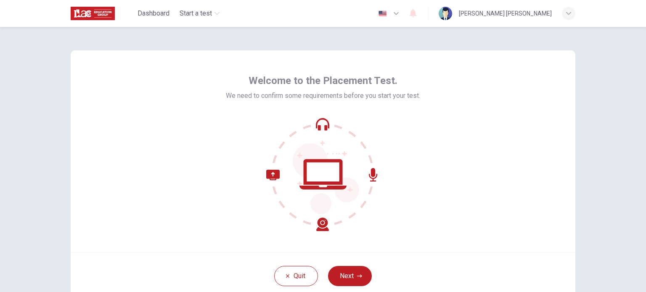
click at [502, 85] on div "Welcome to the Placement Test. We need to confirm some requirements before you …" at bounding box center [323, 151] width 505 height 202
click at [400, 16] on icon "button" at bounding box center [396, 13] width 10 height 10
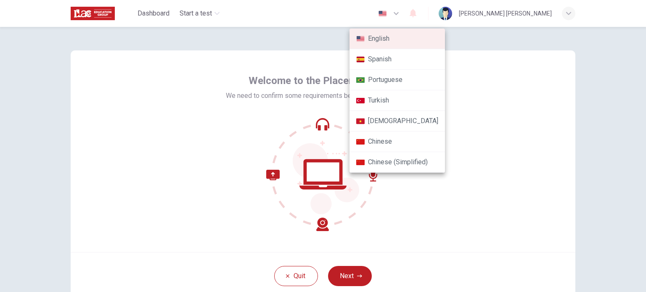
click at [401, 13] on div at bounding box center [323, 146] width 646 height 292
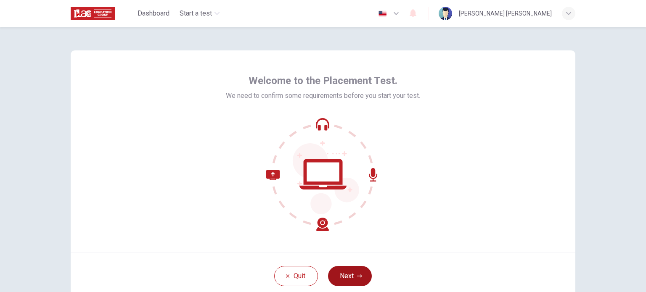
click at [351, 279] on button "Next" at bounding box center [350, 276] width 44 height 20
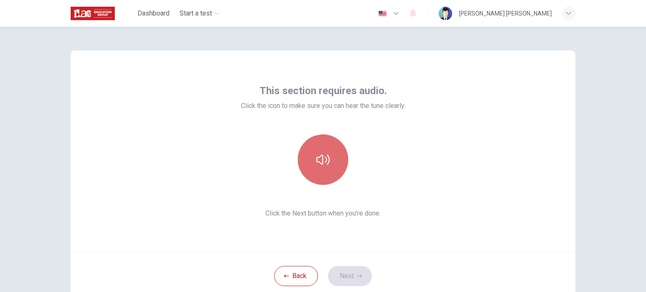
click at [327, 156] on icon "button" at bounding box center [322, 159] width 13 height 13
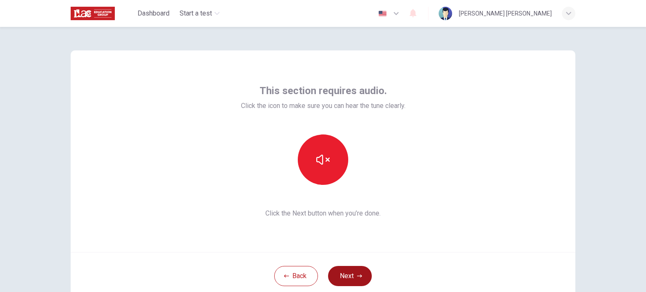
click at [347, 281] on button "Next" at bounding box center [350, 276] width 44 height 20
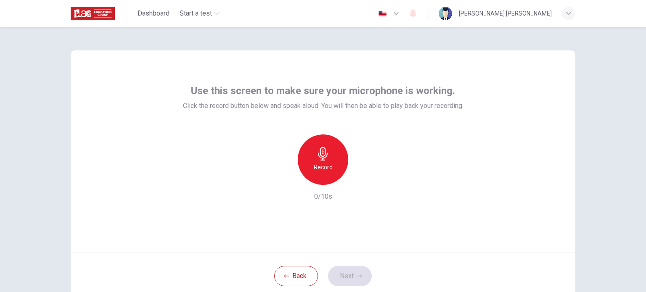
click at [322, 153] on icon "button" at bounding box center [322, 153] width 13 height 13
click at [361, 181] on icon "button" at bounding box center [361, 178] width 8 height 8
click at [360, 179] on icon "button" at bounding box center [361, 178] width 8 height 8
click at [360, 179] on icon "button" at bounding box center [362, 178] width 4 height 5
click at [360, 179] on icon "button" at bounding box center [361, 178] width 8 height 8
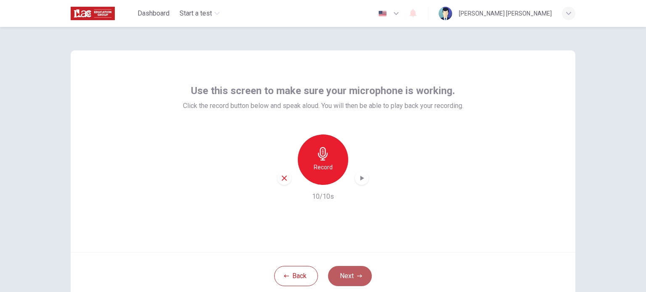
click at [350, 278] on button "Next" at bounding box center [350, 276] width 44 height 20
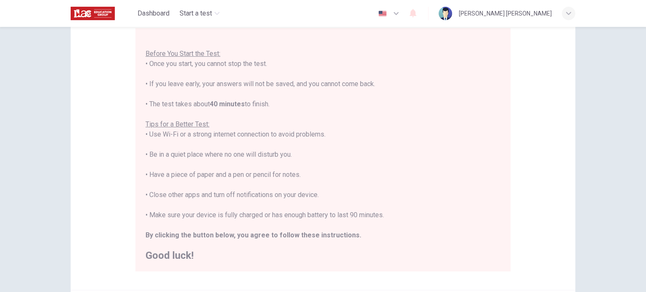
scroll to position [84, 0]
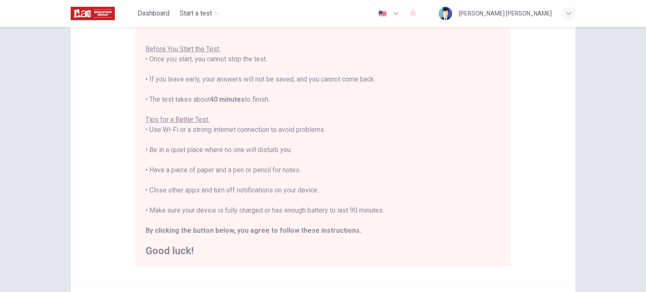
drag, startPoint x: 232, startPoint y: 132, endPoint x: 328, endPoint y: 130, distance: 95.9
click at [328, 130] on div "You are about to start a Placement Test . Before You Start the Test: • Once you…" at bounding box center [323, 140] width 355 height 232
click at [187, 151] on div "You are about to start a Placement Test . Before You Start the Test: • Once you…" at bounding box center [323, 140] width 355 height 232
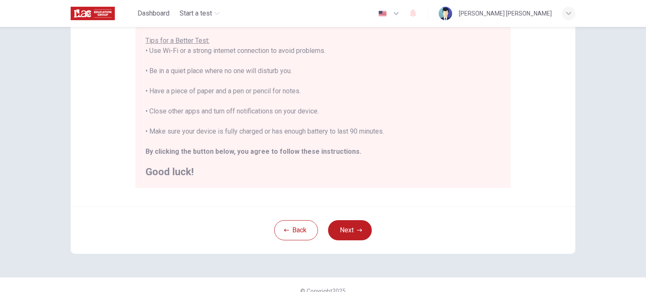
scroll to position [168, 0]
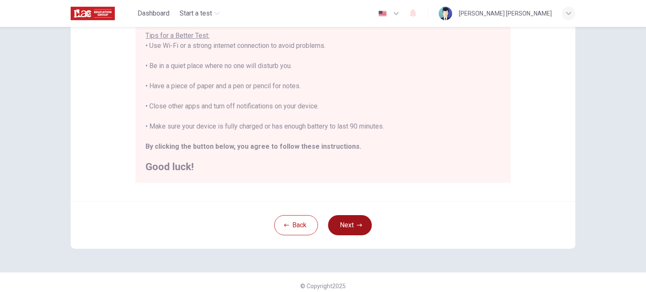
click at [353, 225] on button "Next" at bounding box center [350, 225] width 44 height 20
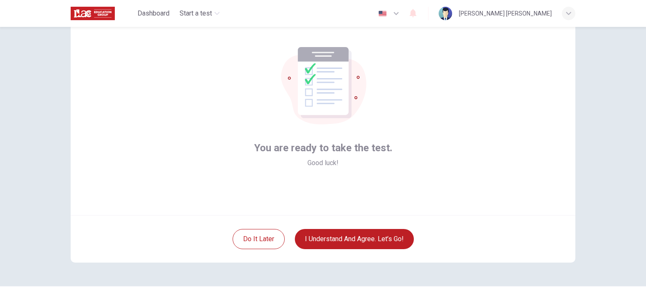
scroll to position [42, 0]
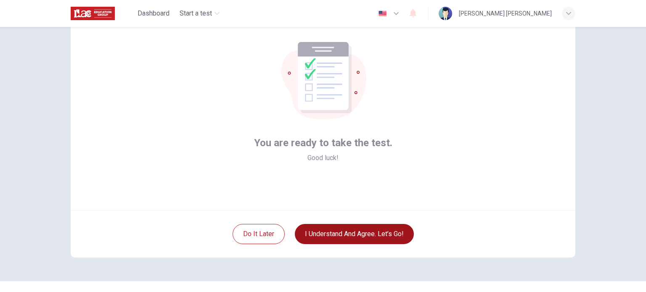
click at [394, 241] on button "I understand and agree. Let’s go!" at bounding box center [354, 234] width 119 height 20
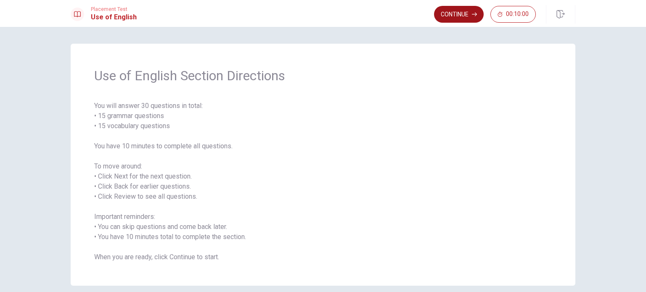
click at [459, 16] on button "Continue" at bounding box center [459, 14] width 50 height 17
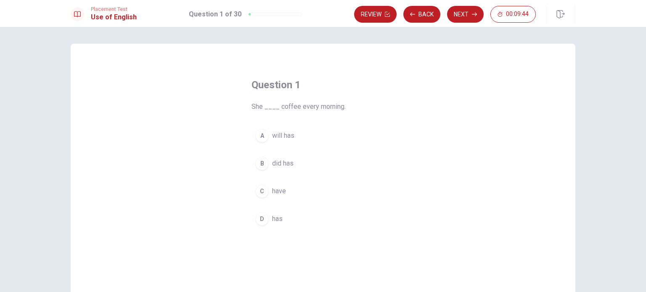
click at [259, 220] on div "D" at bounding box center [261, 218] width 13 height 13
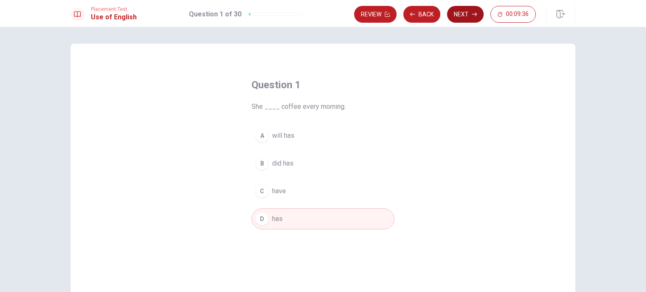
click at [464, 16] on button "Next" at bounding box center [465, 14] width 37 height 17
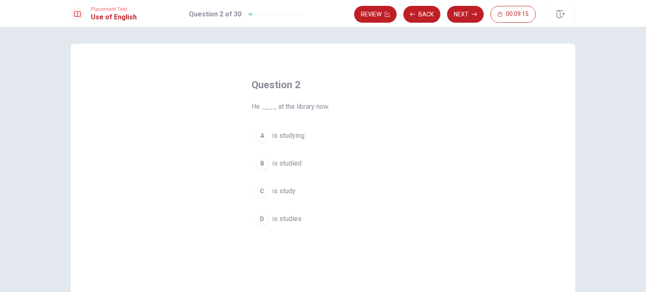
click at [259, 135] on div "A" at bounding box center [261, 135] width 13 height 13
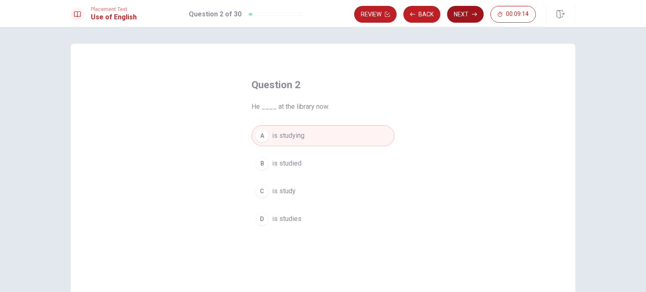
click at [466, 16] on button "Next" at bounding box center [465, 14] width 37 height 17
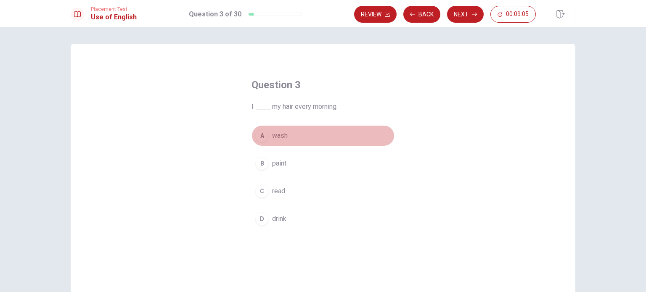
click at [259, 136] on div "A" at bounding box center [261, 135] width 13 height 13
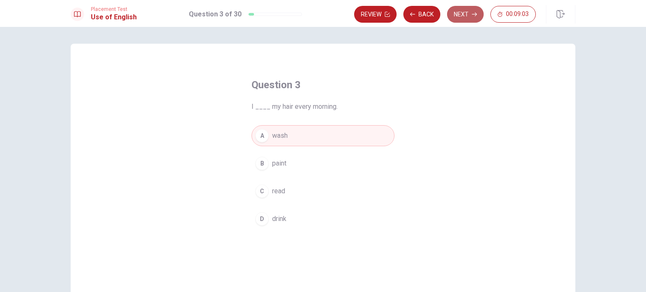
click at [460, 18] on button "Next" at bounding box center [465, 14] width 37 height 17
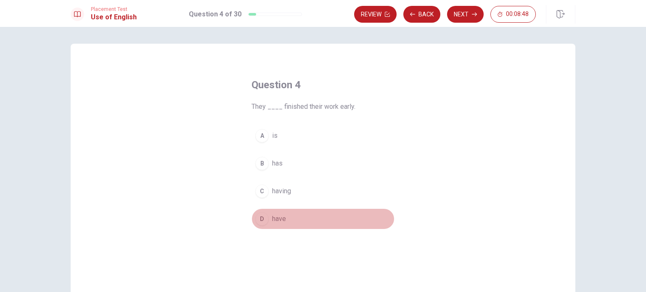
click at [261, 219] on div "D" at bounding box center [261, 218] width 13 height 13
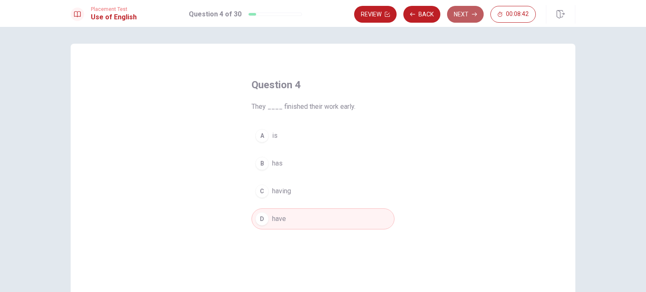
click at [461, 15] on button "Next" at bounding box center [465, 14] width 37 height 17
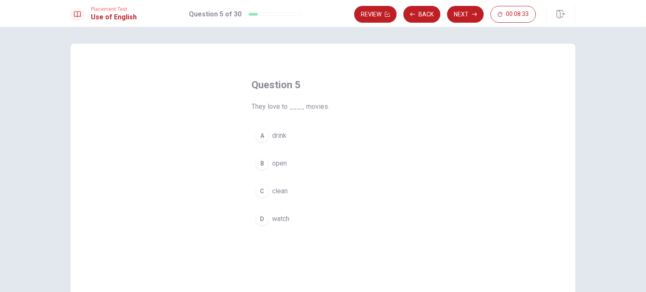
click at [257, 218] on div "D" at bounding box center [261, 218] width 13 height 13
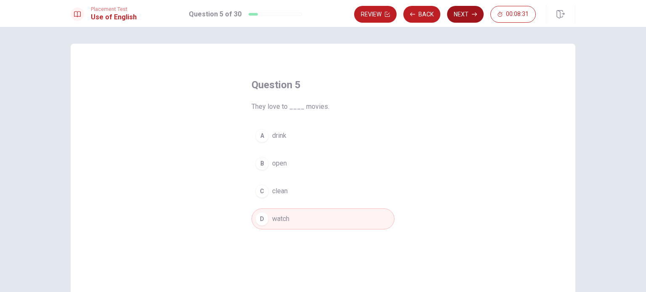
click at [459, 20] on button "Next" at bounding box center [465, 14] width 37 height 17
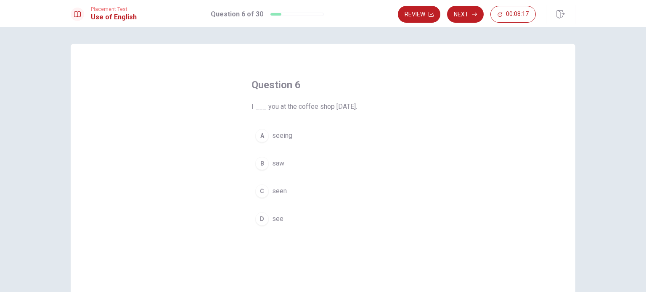
click at [259, 164] on div "B" at bounding box center [261, 163] width 13 height 13
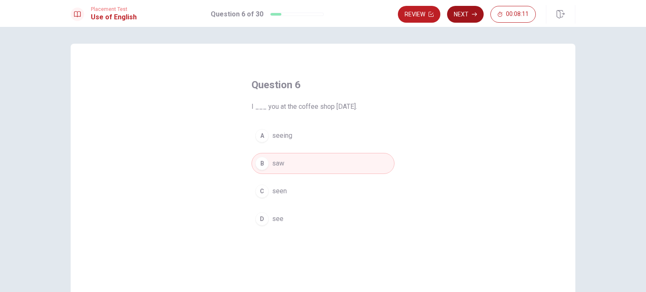
click at [468, 17] on button "Next" at bounding box center [465, 14] width 37 height 17
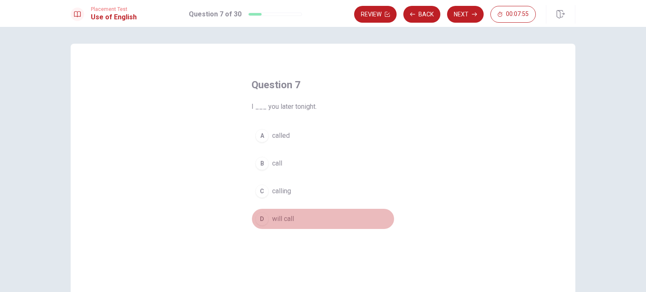
click at [259, 220] on div "D" at bounding box center [261, 218] width 13 height 13
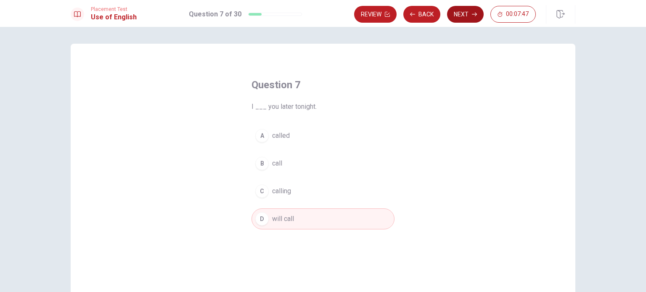
click at [462, 17] on button "Next" at bounding box center [465, 14] width 37 height 17
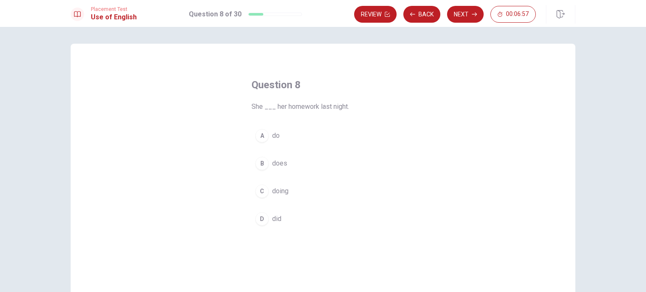
click at [259, 216] on div "D" at bounding box center [261, 218] width 13 height 13
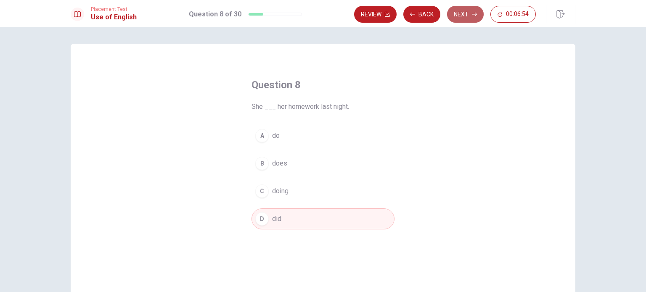
click at [466, 18] on button "Next" at bounding box center [465, 14] width 37 height 17
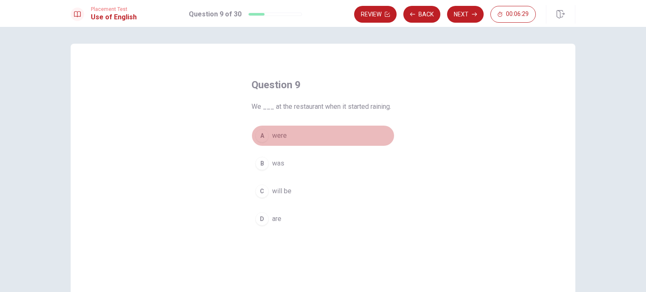
click at [262, 138] on div "A" at bounding box center [261, 135] width 13 height 13
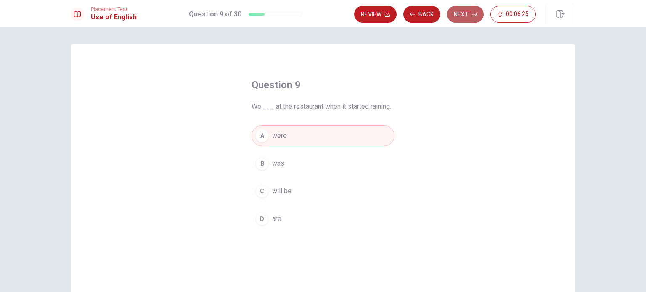
click at [466, 14] on button "Next" at bounding box center [465, 14] width 37 height 17
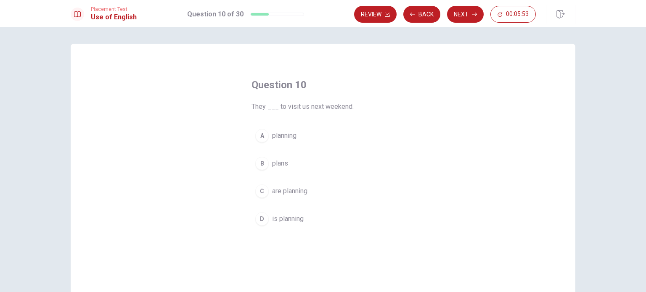
click at [259, 191] on div "C" at bounding box center [261, 191] width 13 height 13
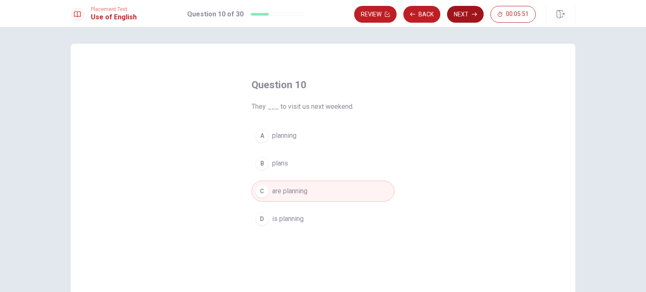
click at [461, 13] on button "Next" at bounding box center [465, 14] width 37 height 17
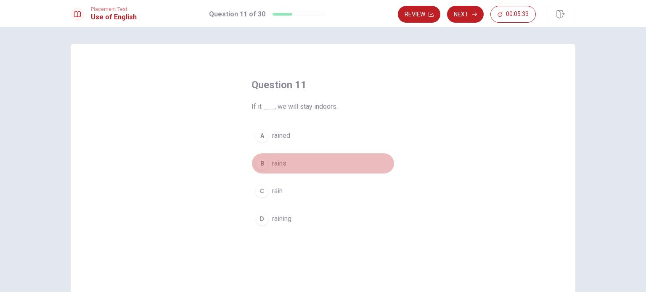
click at [258, 162] on div "B" at bounding box center [261, 163] width 13 height 13
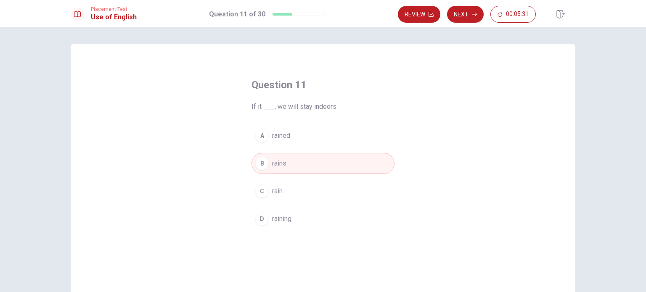
click at [257, 189] on div "C" at bounding box center [261, 191] width 13 height 13
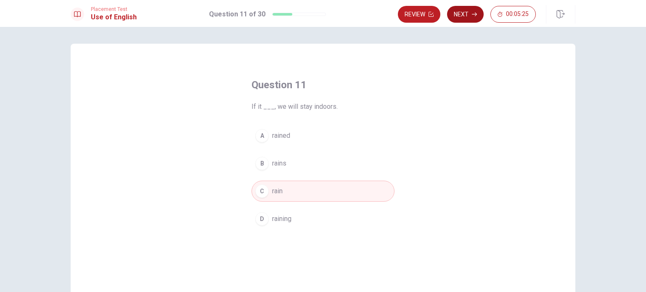
click at [462, 16] on button "Next" at bounding box center [465, 14] width 37 height 17
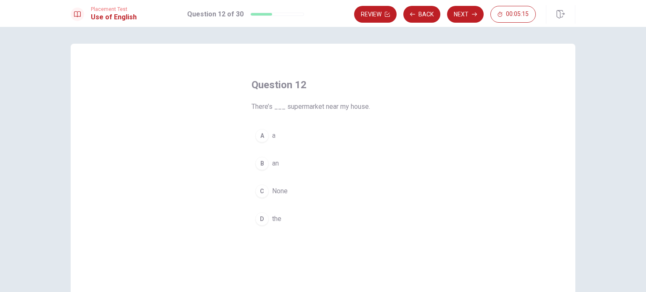
click at [261, 136] on div "A" at bounding box center [261, 135] width 13 height 13
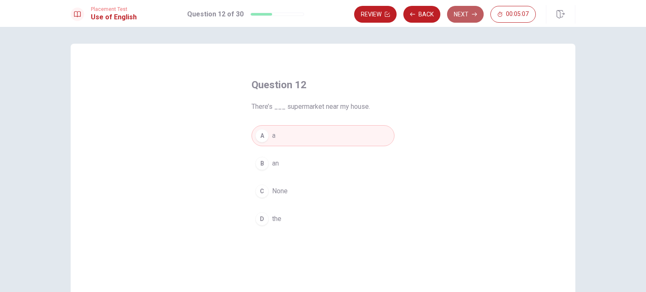
click at [467, 13] on button "Next" at bounding box center [465, 14] width 37 height 17
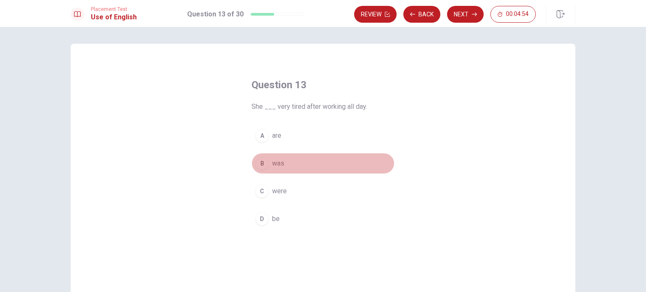
click at [261, 164] on div "B" at bounding box center [261, 163] width 13 height 13
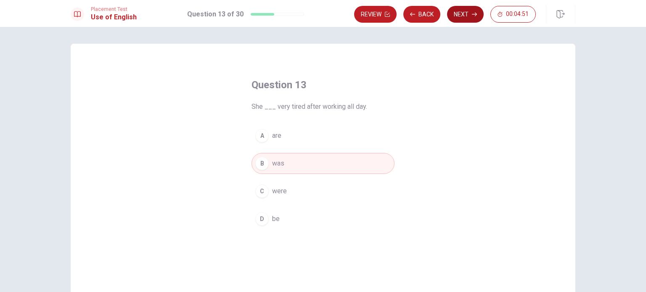
click at [468, 14] on button "Next" at bounding box center [465, 14] width 37 height 17
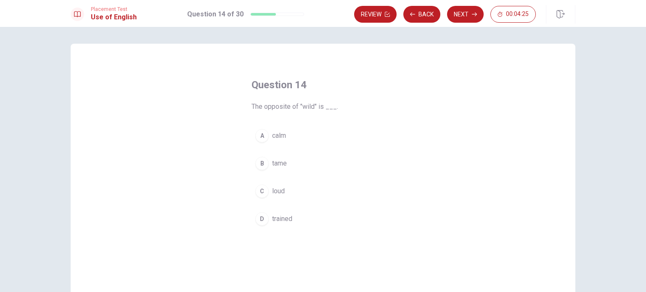
click at [258, 138] on div "A" at bounding box center [261, 135] width 13 height 13
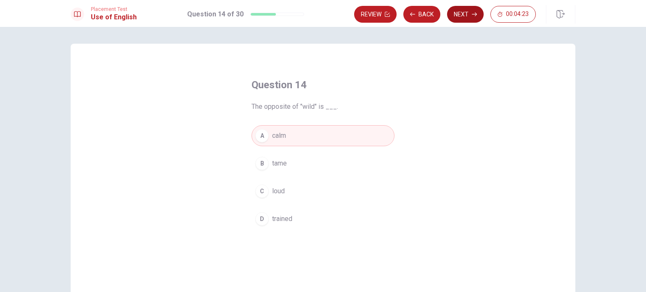
click at [464, 13] on button "Next" at bounding box center [465, 14] width 37 height 17
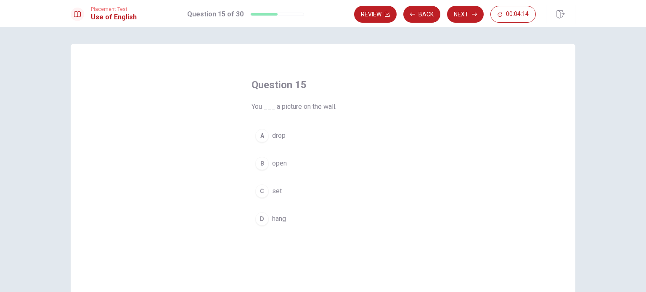
click at [261, 135] on div "A" at bounding box center [261, 135] width 13 height 13
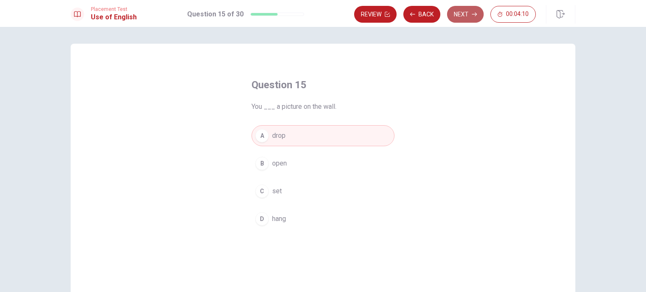
click at [468, 16] on button "Next" at bounding box center [465, 14] width 37 height 17
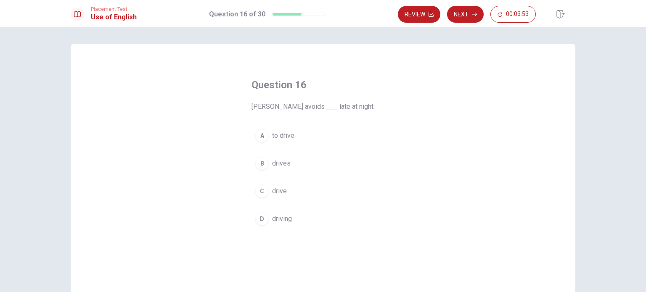
click at [259, 220] on div "D" at bounding box center [261, 218] width 13 height 13
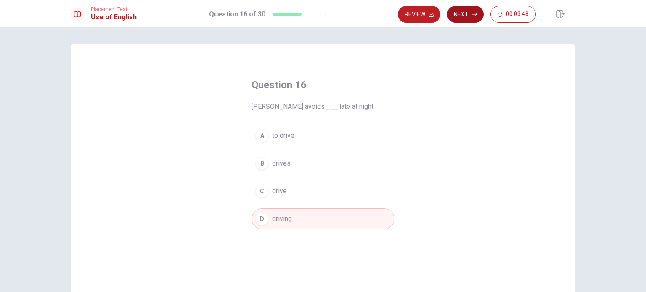
click at [465, 14] on button "Next" at bounding box center [465, 14] width 37 height 17
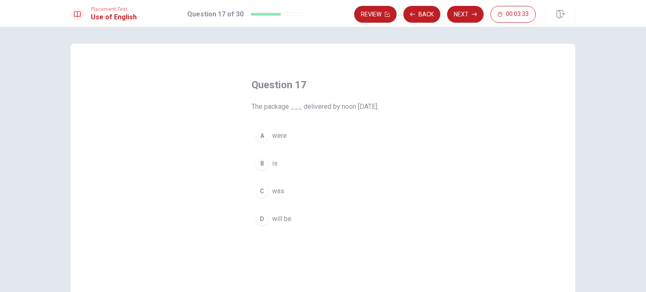
click at [258, 163] on div "B" at bounding box center [261, 163] width 13 height 13
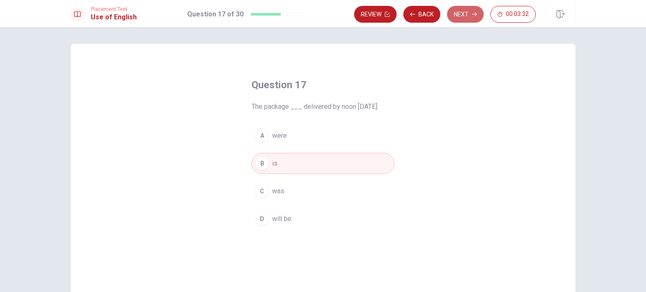
click at [473, 15] on icon "button" at bounding box center [474, 14] width 5 height 5
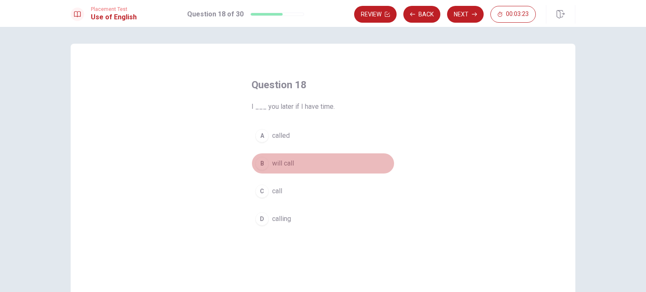
click at [259, 164] on div "B" at bounding box center [261, 163] width 13 height 13
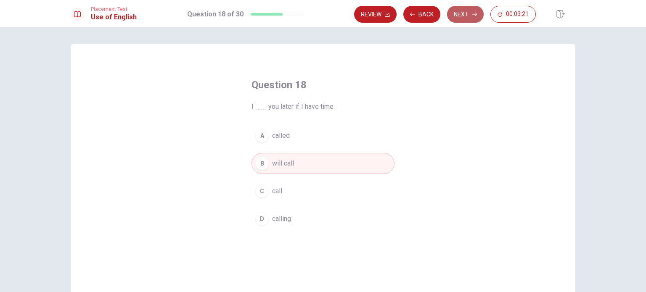
click at [466, 13] on button "Next" at bounding box center [465, 14] width 37 height 17
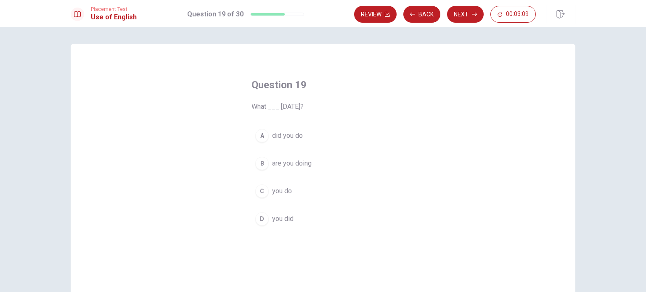
click at [260, 190] on div "C" at bounding box center [261, 191] width 13 height 13
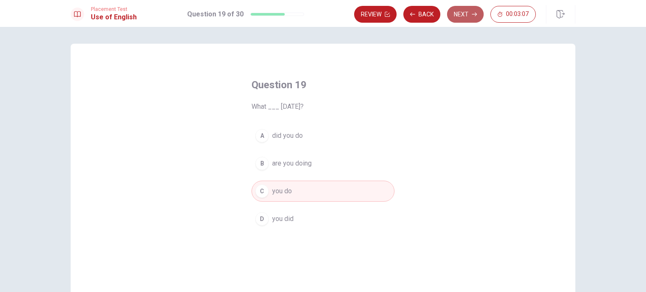
click at [465, 16] on button "Next" at bounding box center [465, 14] width 37 height 17
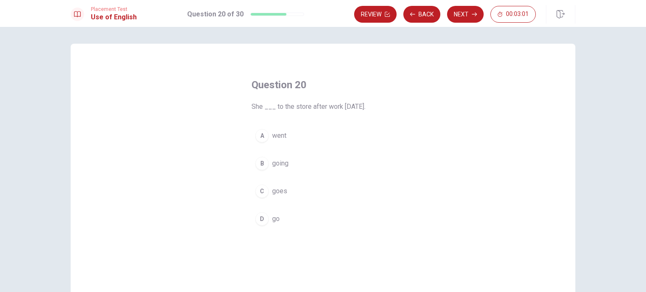
click at [262, 189] on div "C" at bounding box center [261, 191] width 13 height 13
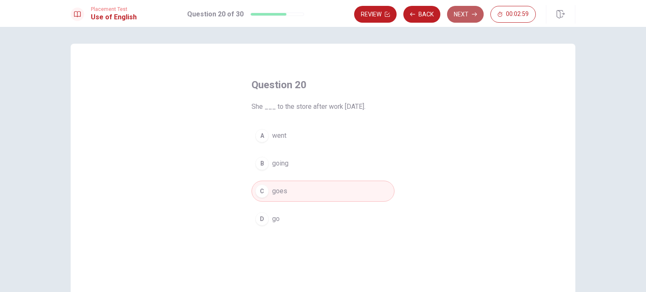
click at [461, 14] on button "Next" at bounding box center [465, 14] width 37 height 17
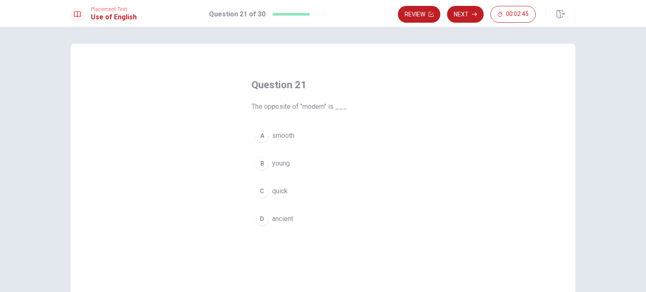
click at [258, 218] on div "D" at bounding box center [261, 218] width 13 height 13
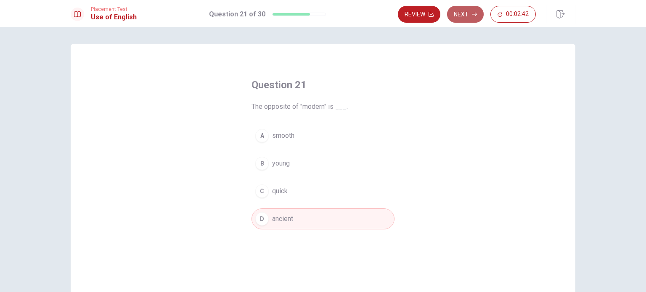
click at [469, 13] on button "Next" at bounding box center [465, 14] width 37 height 17
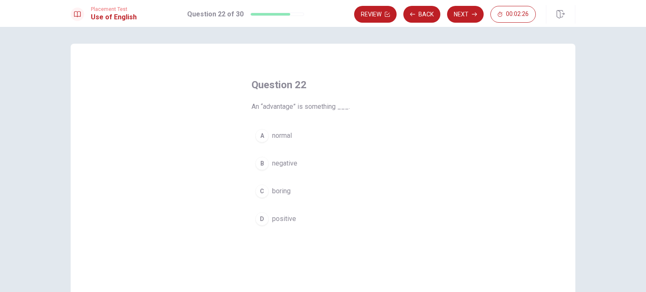
click at [259, 163] on div "B" at bounding box center [261, 163] width 13 height 13
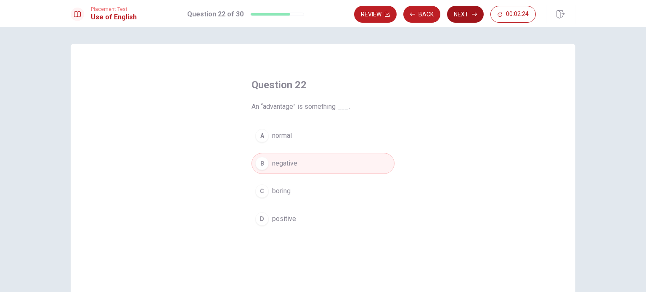
click at [463, 16] on button "Next" at bounding box center [465, 14] width 37 height 17
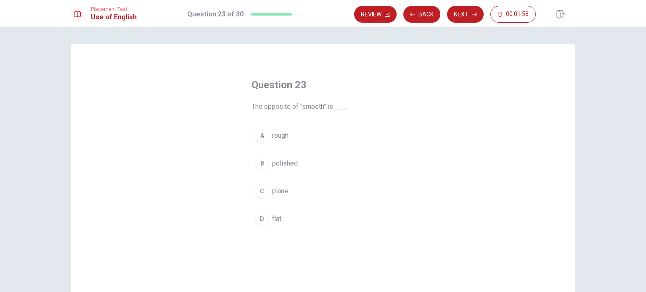
click at [259, 134] on div "A" at bounding box center [261, 135] width 13 height 13
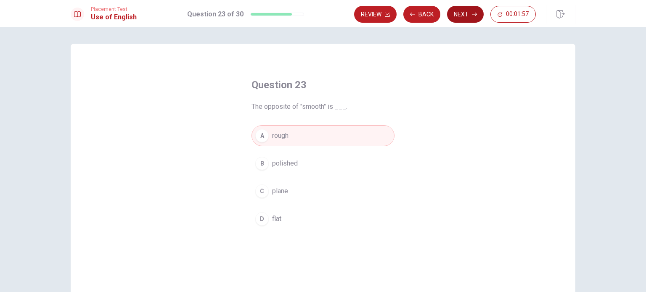
click at [467, 17] on button "Next" at bounding box center [465, 14] width 37 height 17
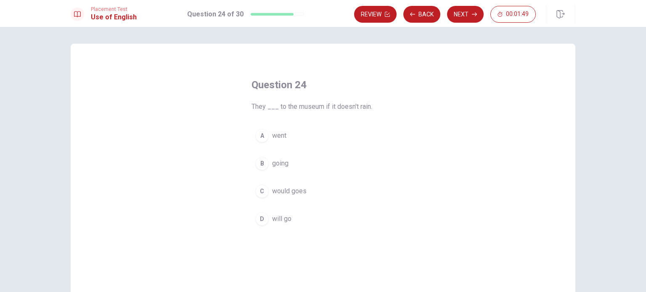
click at [260, 218] on div "D" at bounding box center [261, 218] width 13 height 13
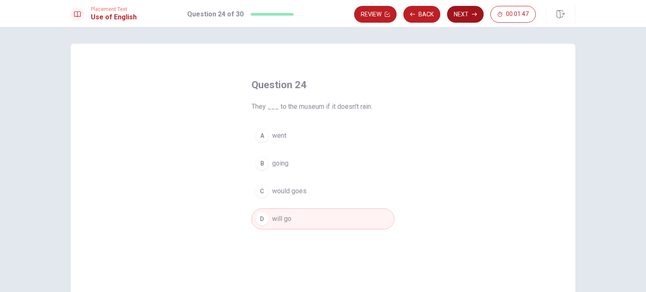
click at [462, 14] on button "Next" at bounding box center [465, 14] width 37 height 17
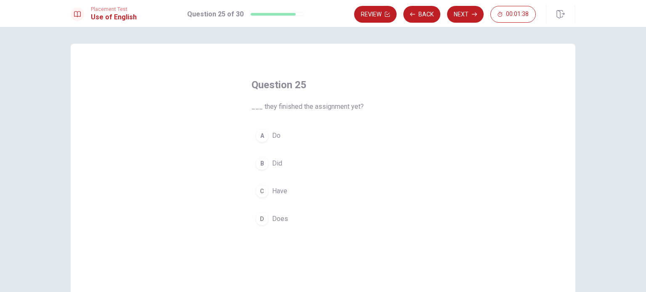
click at [261, 138] on div "A" at bounding box center [261, 135] width 13 height 13
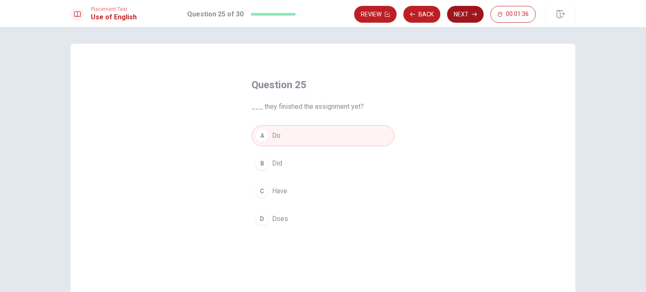
click at [465, 13] on button "Next" at bounding box center [465, 14] width 37 height 17
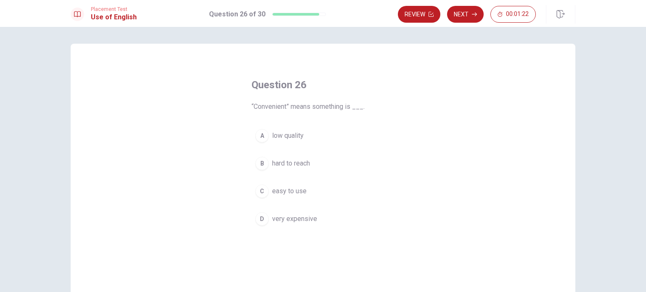
click at [260, 192] on div "C" at bounding box center [261, 191] width 13 height 13
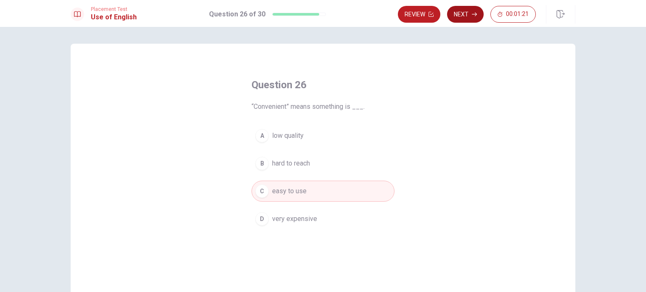
click at [470, 16] on button "Next" at bounding box center [465, 14] width 37 height 17
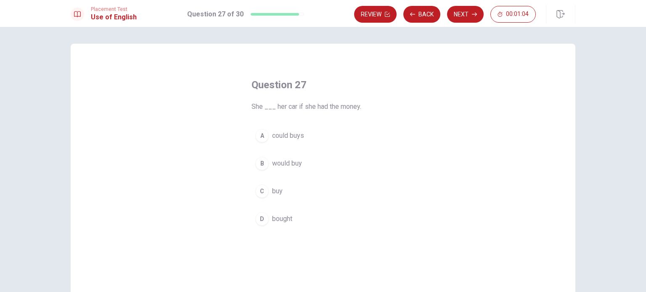
click at [259, 166] on div "B" at bounding box center [261, 163] width 13 height 13
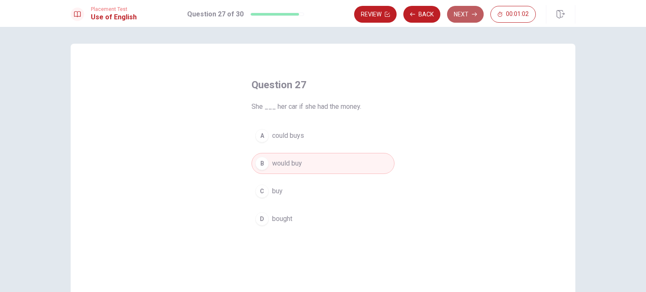
click at [463, 15] on button "Next" at bounding box center [465, 14] width 37 height 17
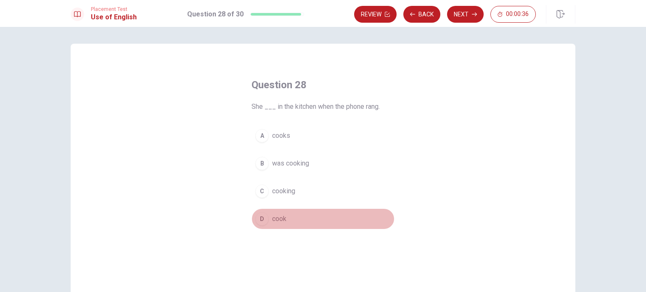
click at [259, 217] on div "D" at bounding box center [261, 218] width 13 height 13
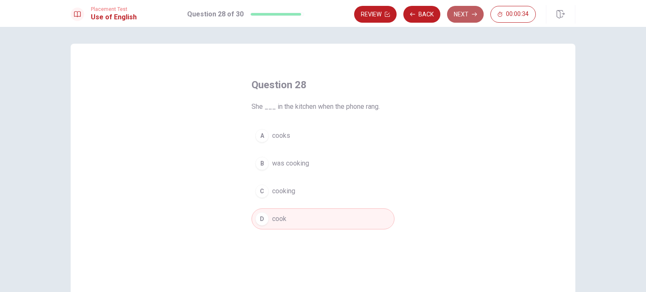
click at [467, 14] on button "Next" at bounding box center [465, 14] width 37 height 17
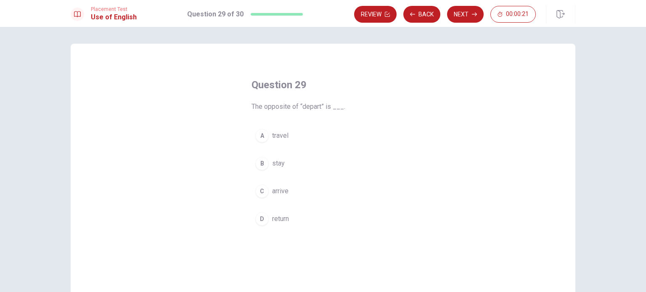
click at [258, 165] on div "B" at bounding box center [261, 163] width 13 height 13
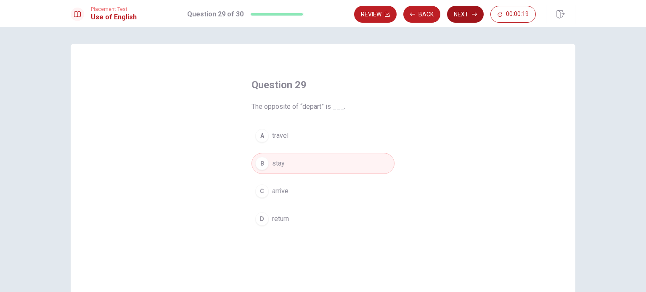
click at [463, 15] on button "Next" at bounding box center [465, 14] width 37 height 17
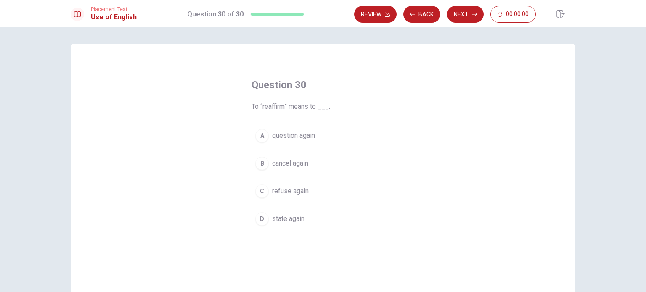
click at [260, 217] on div "D" at bounding box center [261, 218] width 13 height 13
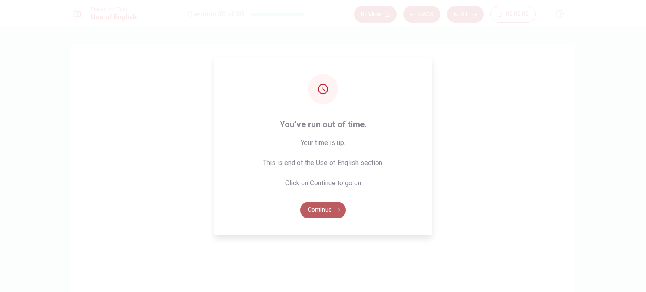
click at [323, 209] on button "Continue" at bounding box center [322, 210] width 45 height 17
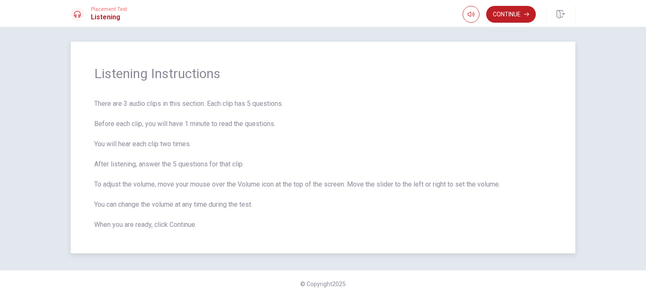
scroll to position [7, 0]
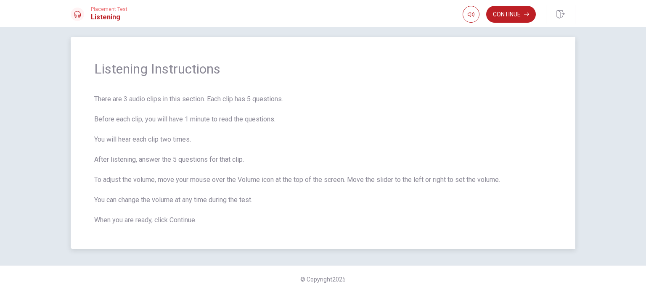
drag, startPoint x: 135, startPoint y: 137, endPoint x: 161, endPoint y: 132, distance: 26.9
click at [161, 132] on span "There are 3 audio clips in this section. Each clip has 5 questions. Before each…" at bounding box center [323, 159] width 458 height 131
drag, startPoint x: 149, startPoint y: 159, endPoint x: 237, endPoint y: 161, distance: 87.5
click at [237, 161] on span "There are 3 audio clips in this section. Each clip has 5 questions. Before each…" at bounding box center [323, 159] width 458 height 131
click at [524, 13] on icon "button" at bounding box center [526, 14] width 5 height 5
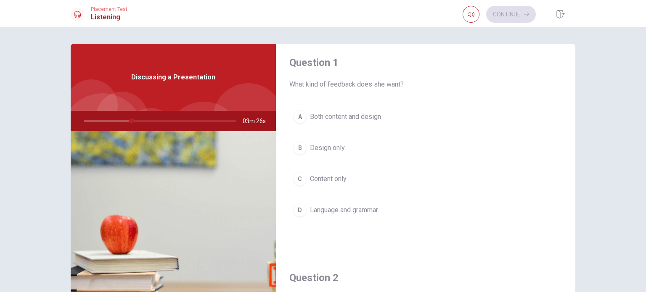
scroll to position [0, 0]
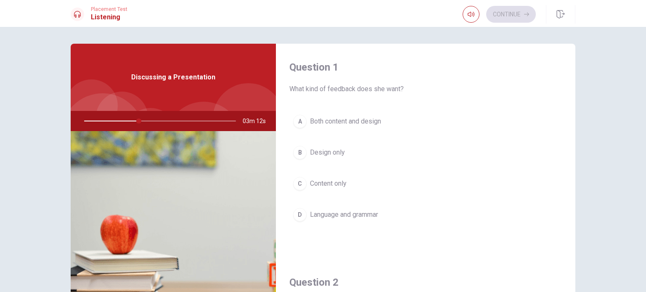
click at [297, 122] on div "A" at bounding box center [299, 121] width 13 height 13
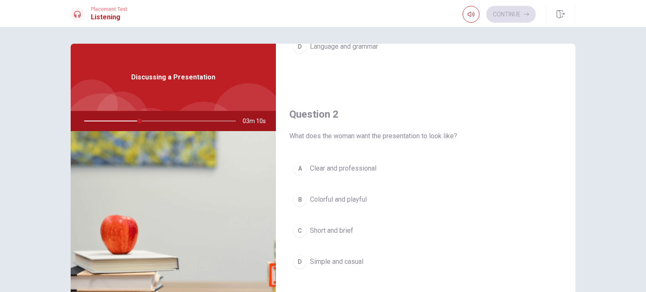
scroll to position [210, 0]
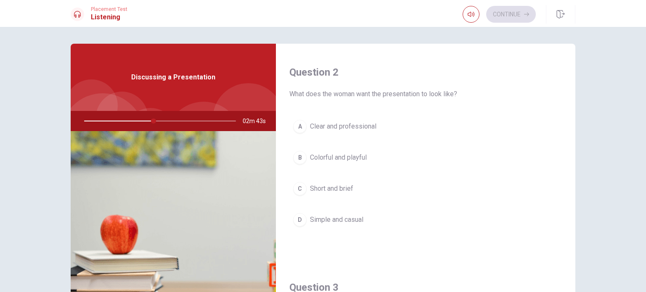
click at [297, 125] on div "A" at bounding box center [299, 126] width 13 height 13
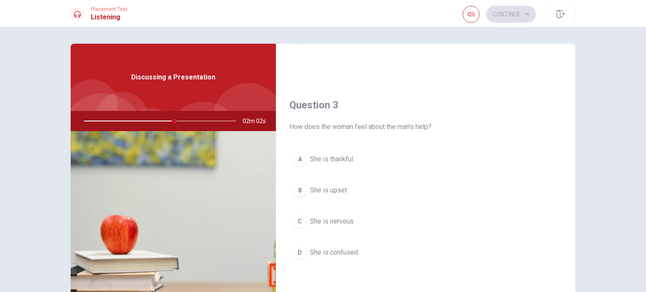
scroll to position [421, 0]
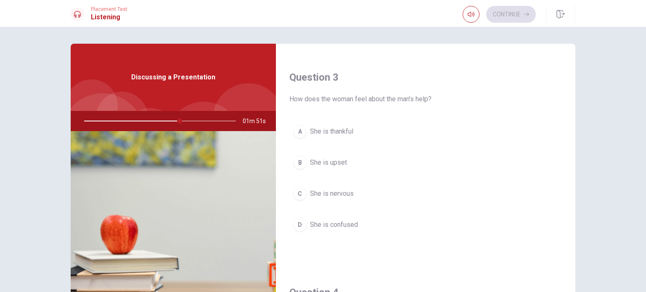
drag, startPoint x: 151, startPoint y: 120, endPoint x: 121, endPoint y: 122, distance: 29.9
click at [121, 122] on div at bounding box center [158, 121] width 169 height 20
click at [298, 129] on div "A" at bounding box center [299, 131] width 13 height 13
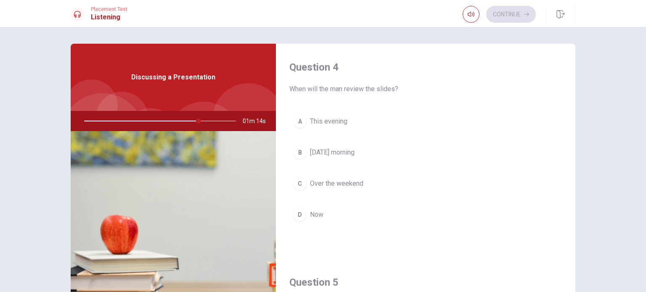
scroll to position [654, 0]
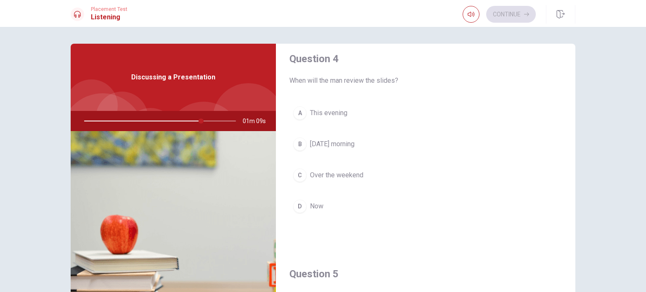
click at [298, 200] on div "D" at bounding box center [299, 206] width 13 height 13
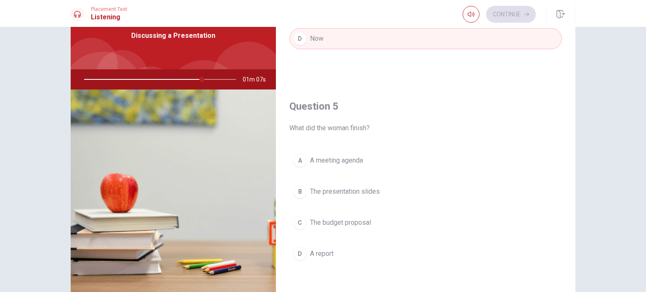
scroll to position [84, 0]
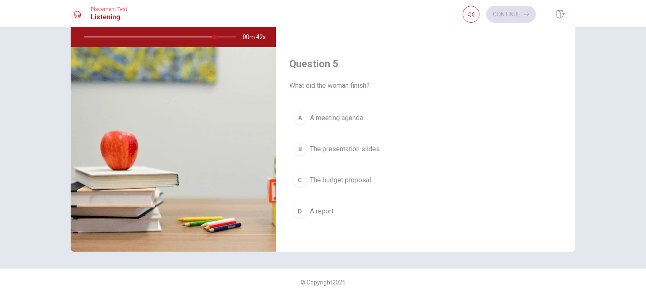
click at [300, 145] on div "B" at bounding box center [299, 149] width 13 height 13
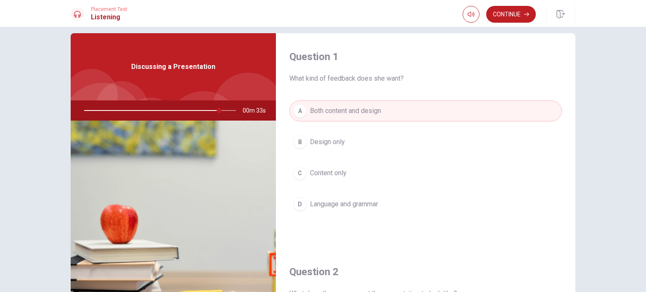
scroll to position [0, 0]
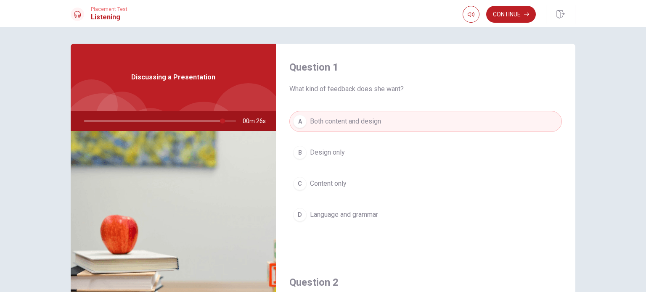
drag, startPoint x: 341, startPoint y: 86, endPoint x: 433, endPoint y: 89, distance: 92.1
click at [433, 89] on span "What kind of feedback does she want?" at bounding box center [425, 89] width 273 height 10
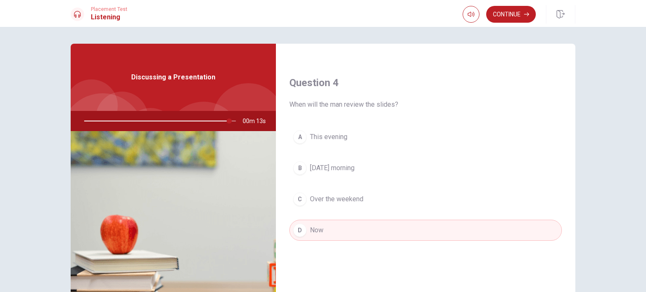
scroll to position [631, 0]
click at [512, 13] on button "Continue" at bounding box center [511, 14] width 50 height 17
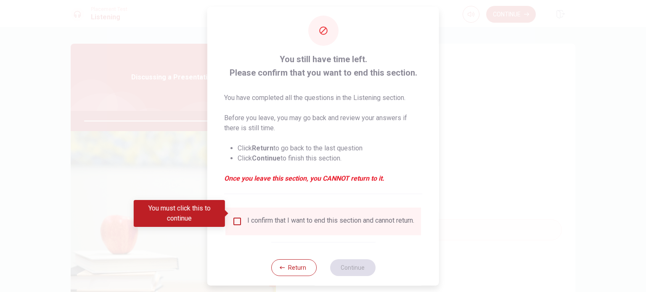
scroll to position [21, 0]
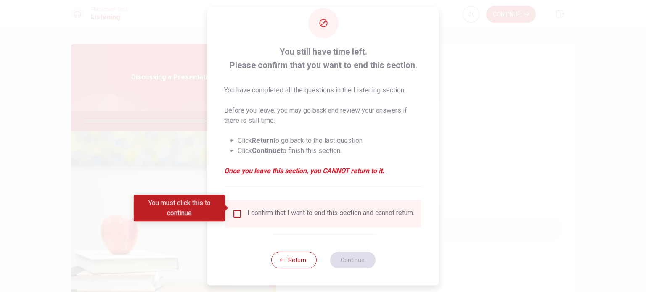
click at [236, 209] on input "You must click this to continue" at bounding box center [237, 214] width 10 height 10
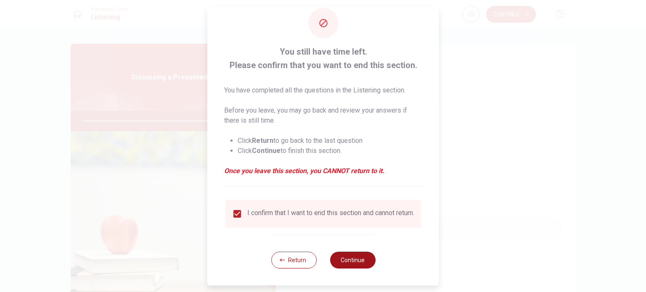
type input "0"
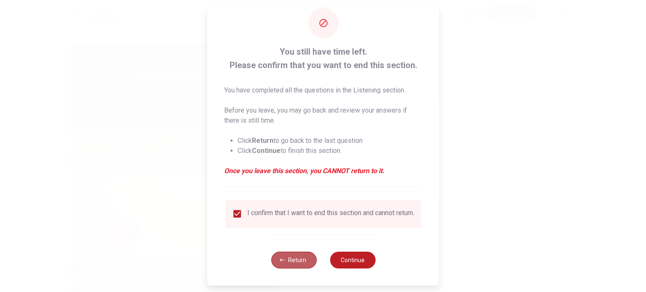
click at [291, 261] on button "Return" at bounding box center [293, 260] width 45 height 17
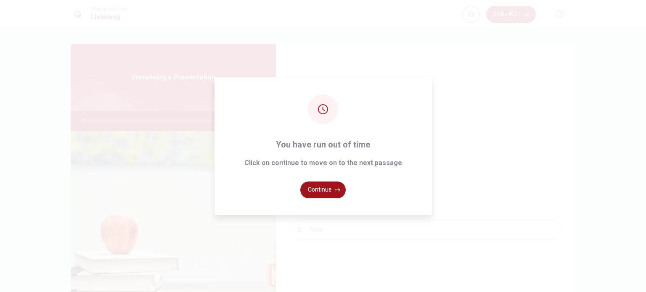
click at [320, 189] on button "Continue" at bounding box center [322, 190] width 45 height 17
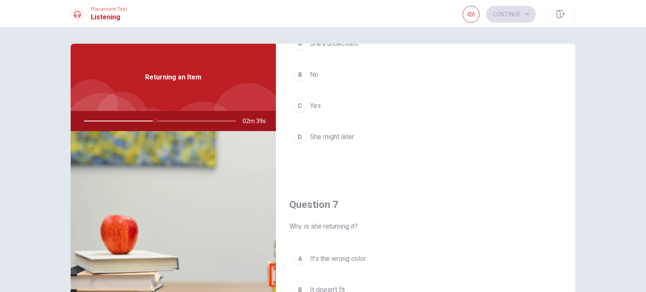
scroll to position [0, 0]
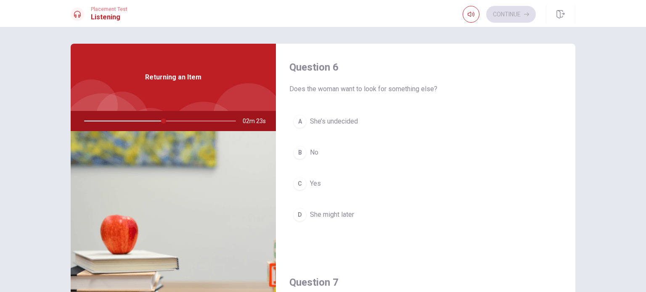
drag, startPoint x: 290, startPoint y: 90, endPoint x: 390, endPoint y: 116, distance: 103.4
click at [365, 89] on span "Does the woman want to look for something else?" at bounding box center [425, 89] width 273 height 10
click at [296, 123] on div "A" at bounding box center [299, 121] width 13 height 13
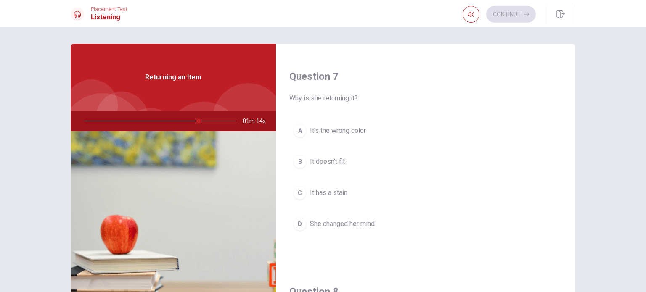
scroll to position [210, 0]
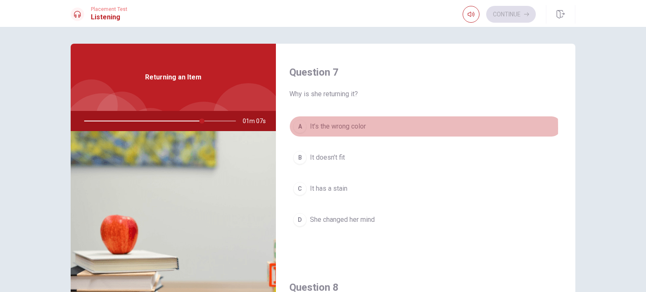
click at [296, 127] on div "A" at bounding box center [299, 126] width 13 height 13
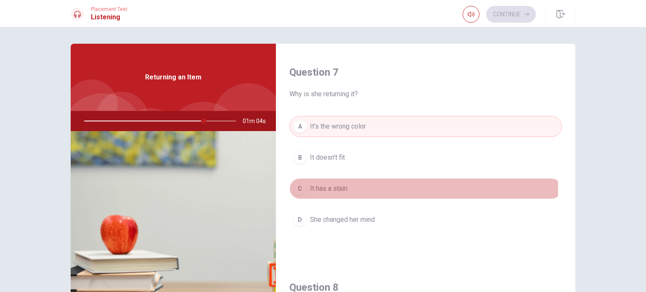
click at [295, 186] on div "C" at bounding box center [299, 188] width 13 height 13
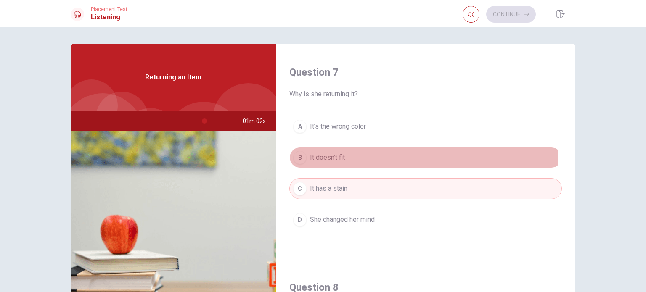
click at [301, 154] on div "B" at bounding box center [299, 157] width 13 height 13
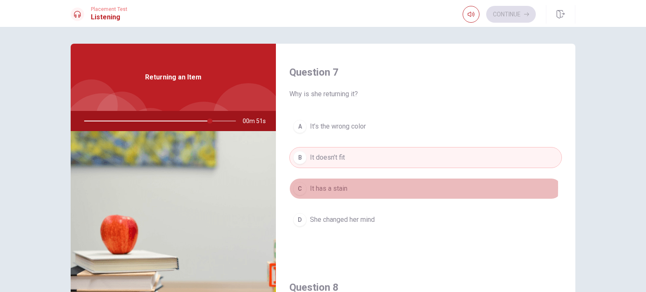
click at [294, 186] on div "C" at bounding box center [299, 188] width 13 height 13
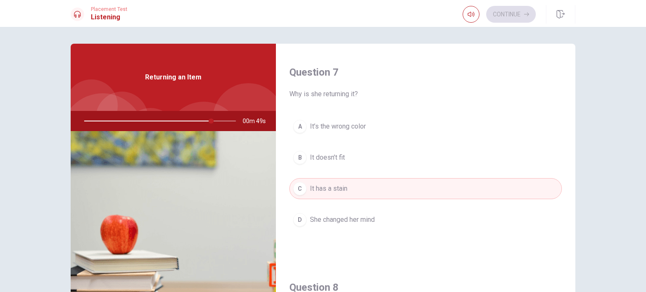
click at [295, 220] on div "D" at bounding box center [299, 219] width 13 height 13
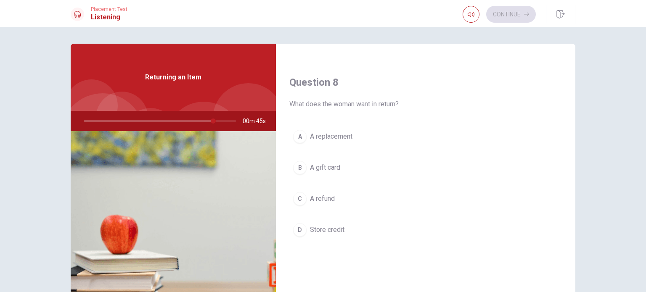
scroll to position [421, 0]
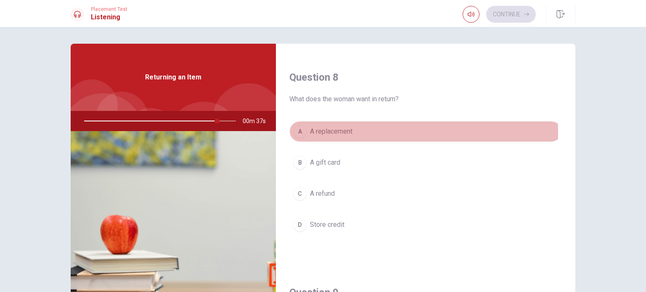
click at [298, 132] on div "A" at bounding box center [299, 131] width 13 height 13
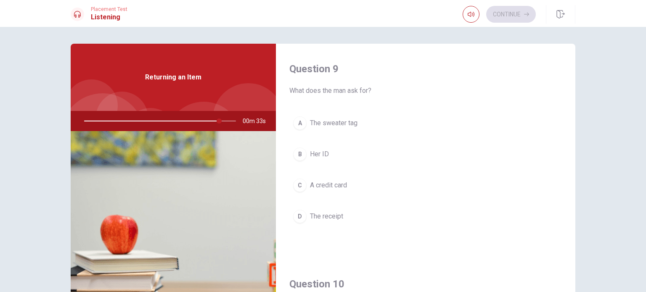
scroll to position [673, 0]
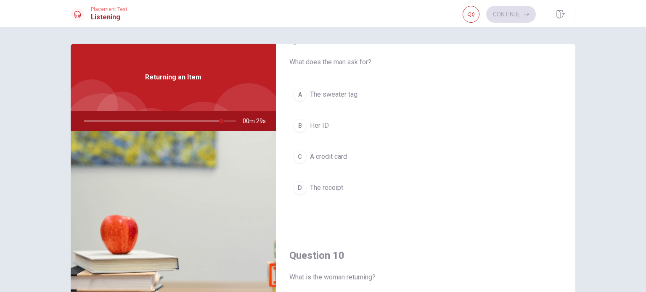
click at [301, 188] on div "D" at bounding box center [299, 187] width 13 height 13
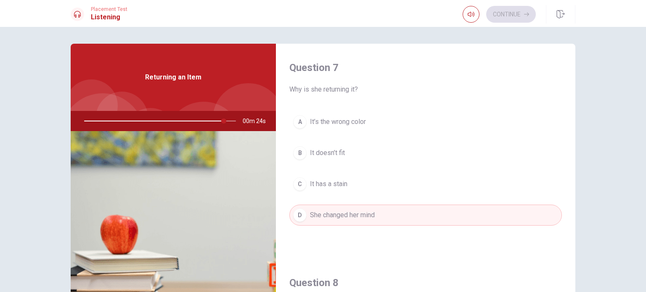
scroll to position [210, 0]
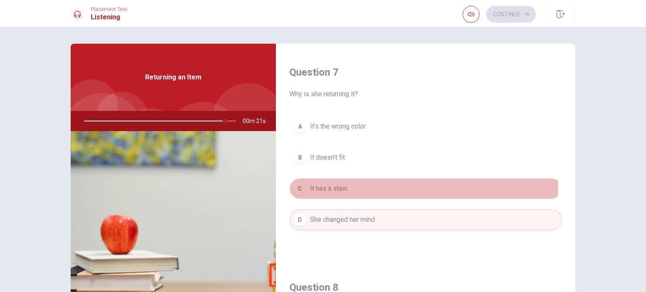
click at [293, 185] on div "C" at bounding box center [299, 188] width 13 height 13
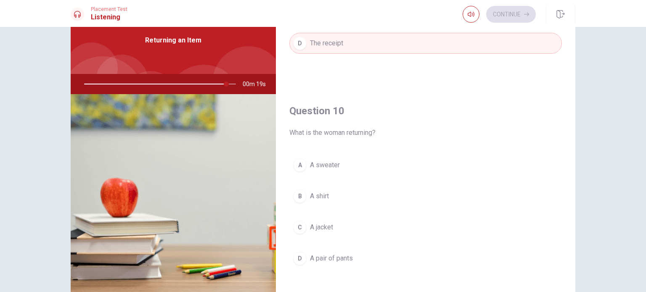
scroll to position [42, 0]
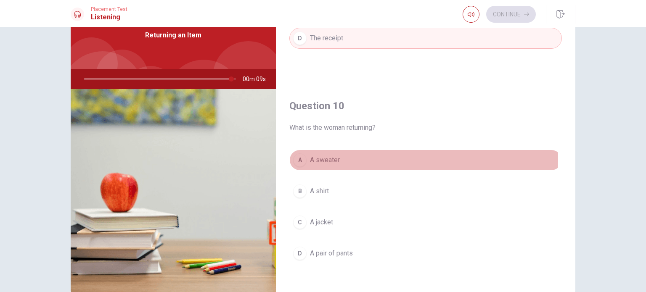
click at [297, 156] on div "A" at bounding box center [299, 160] width 13 height 13
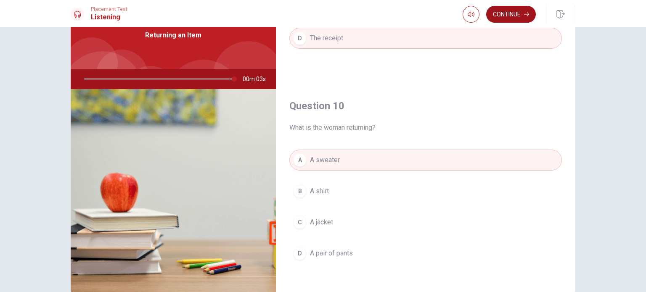
click at [515, 11] on button "Continue" at bounding box center [511, 14] width 50 height 17
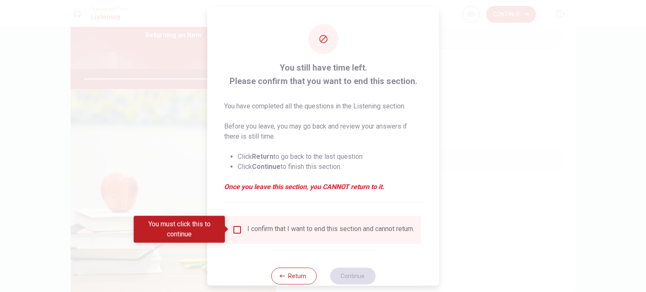
type input "0"
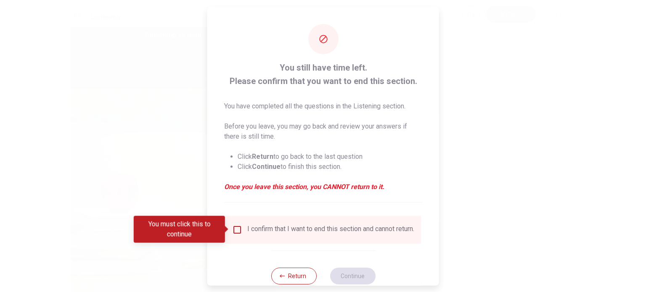
click at [236, 227] on input "You must click this to continue" at bounding box center [237, 230] width 10 height 10
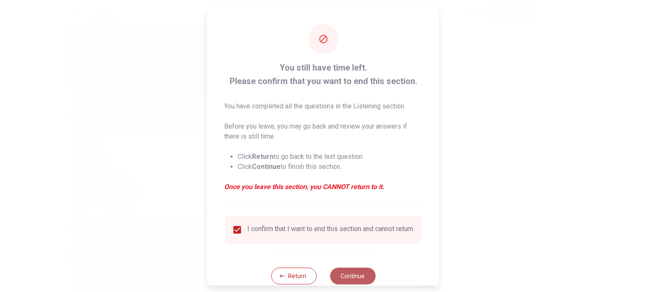
click at [347, 281] on button "Continue" at bounding box center [352, 275] width 45 height 17
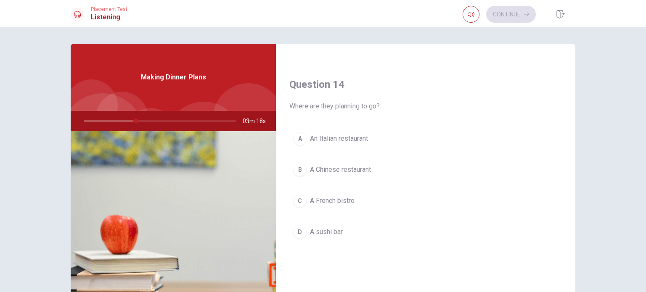
scroll to position [631, 0]
click at [300, 135] on div "A" at bounding box center [299, 136] width 13 height 13
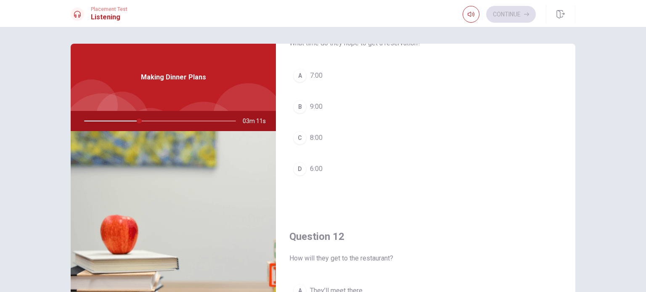
scroll to position [0, 0]
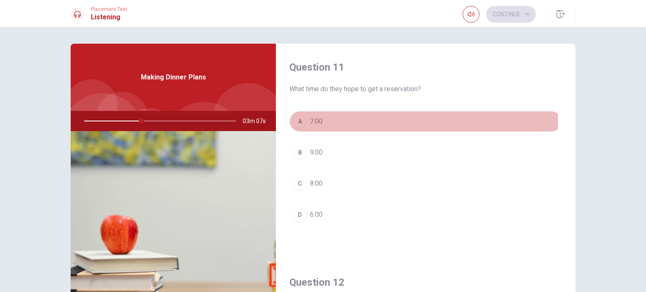
click at [295, 119] on div "A" at bounding box center [299, 121] width 13 height 13
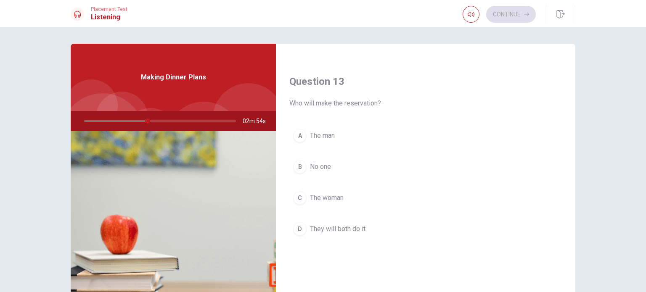
scroll to position [421, 0]
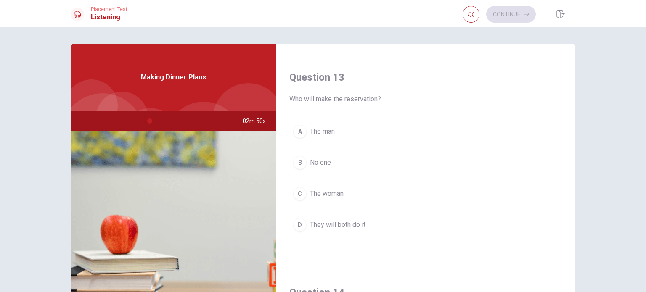
click at [302, 193] on div "C" at bounding box center [299, 193] width 13 height 13
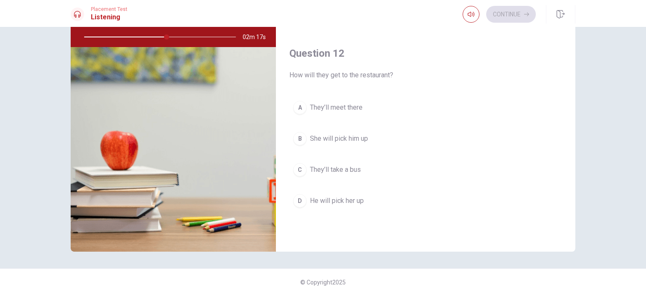
scroll to position [150, 0]
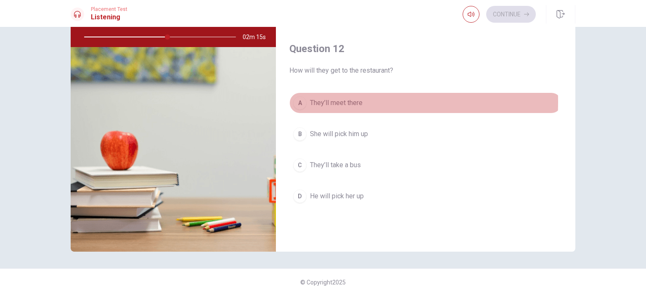
click at [298, 101] on div "A" at bounding box center [299, 102] width 13 height 13
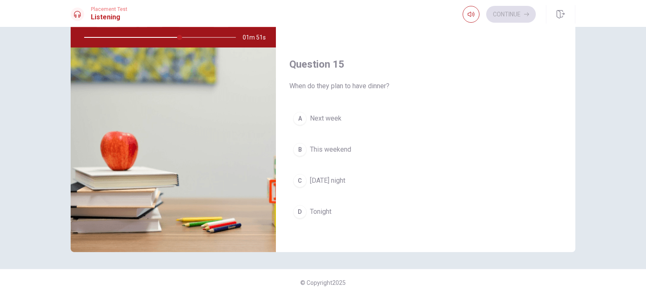
scroll to position [84, 0]
drag, startPoint x: 331, startPoint y: 83, endPoint x: 394, endPoint y: 82, distance: 63.1
click at [394, 82] on span "When do they plan to have dinner?" at bounding box center [425, 86] width 273 height 10
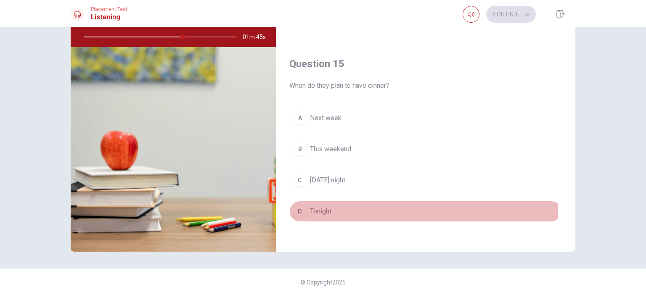
click at [297, 207] on div "D" at bounding box center [299, 211] width 13 height 13
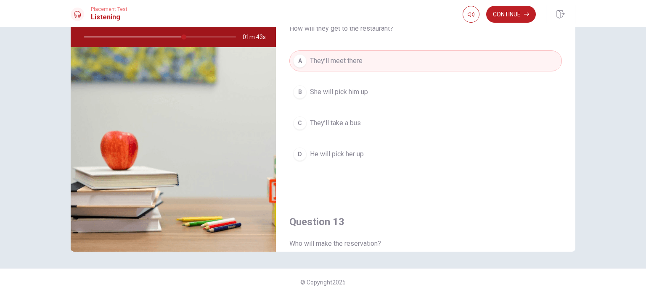
scroll to position [0, 0]
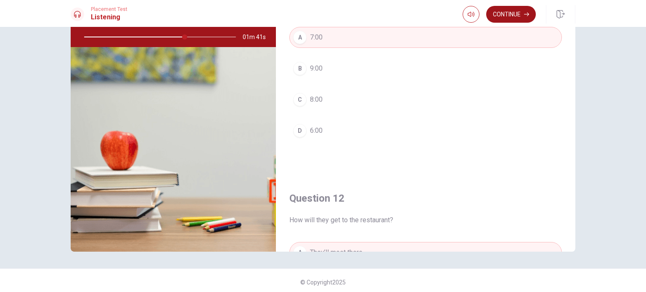
click at [513, 13] on button "Continue" at bounding box center [511, 14] width 50 height 17
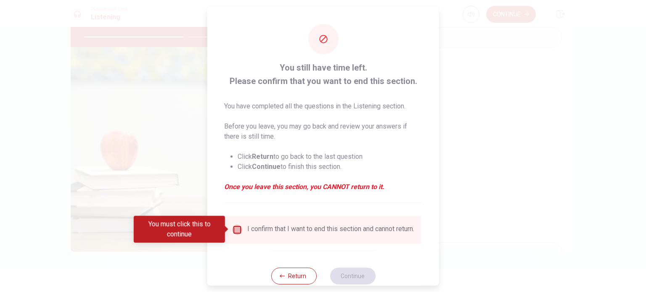
click at [233, 228] on input "You must click this to continue" at bounding box center [237, 230] width 10 height 10
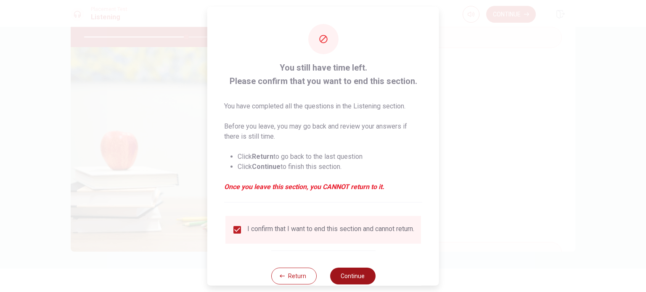
click at [355, 280] on button "Continue" at bounding box center [352, 275] width 45 height 17
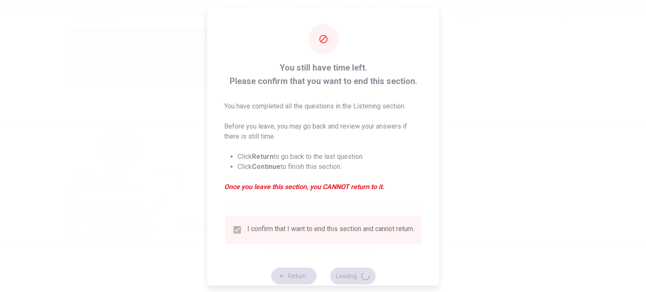
type input "68"
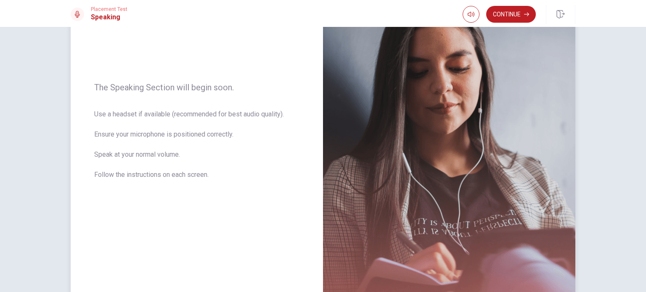
scroll to position [119, 0]
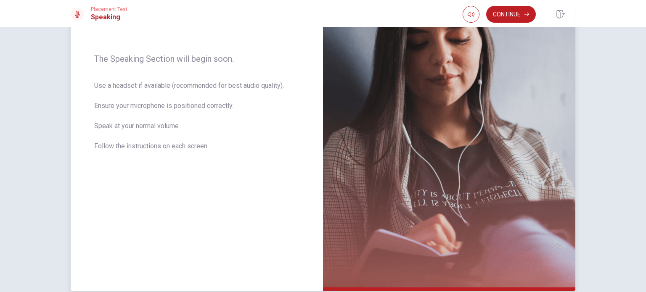
click at [313, 212] on div "The Speaking Section will begin soon. Use a headset if available (recommended f…" at bounding box center [197, 107] width 252 height 367
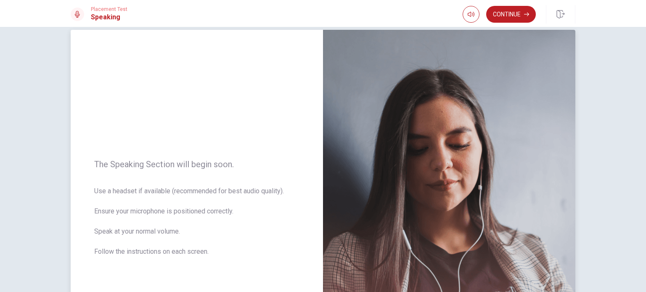
scroll to position [0, 0]
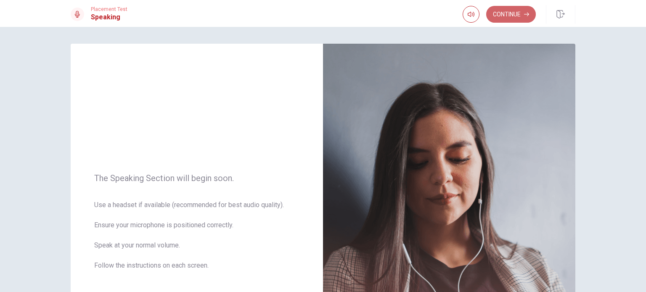
click at [506, 11] on button "Continue" at bounding box center [511, 14] width 50 height 17
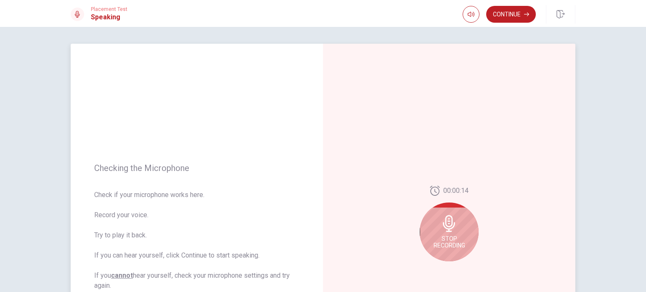
click at [452, 240] on span "Stop Recording" at bounding box center [450, 242] width 32 height 13
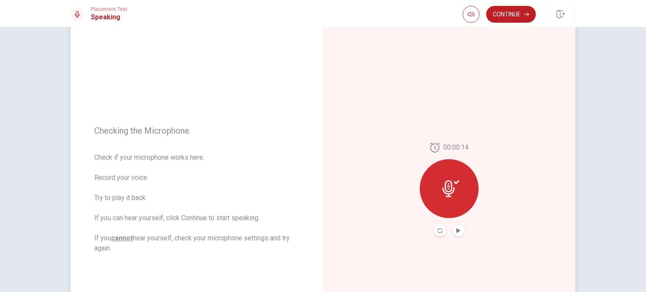
scroll to position [42, 0]
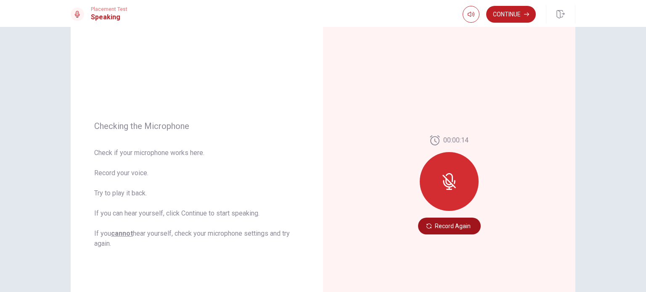
click at [434, 223] on button "Record Again" at bounding box center [449, 226] width 63 height 17
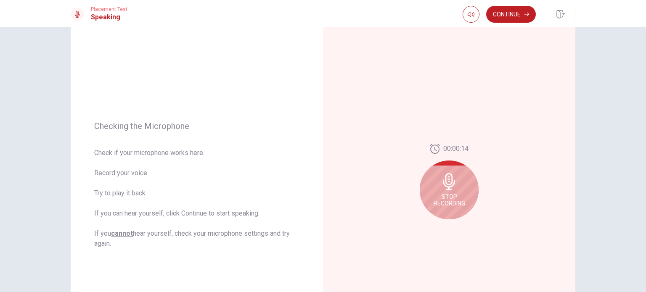
click at [441, 187] on icon at bounding box center [449, 181] width 17 height 17
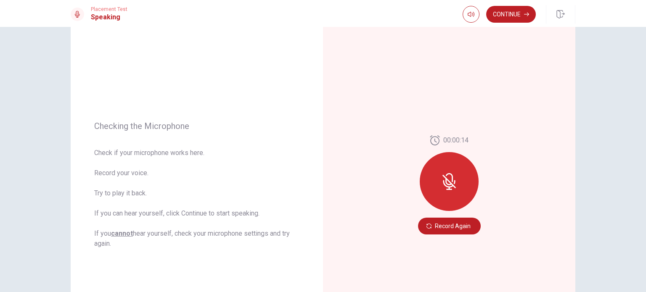
click at [506, 151] on div "00:00:14 Record Again" at bounding box center [449, 185] width 252 height 367
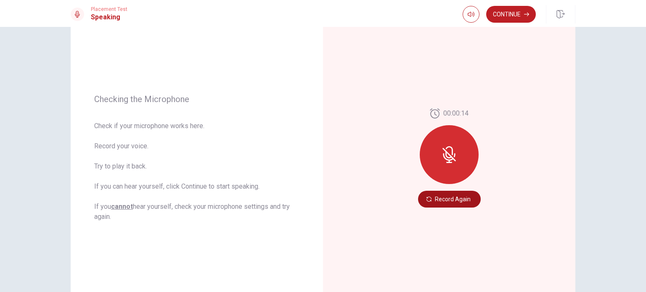
scroll to position [35, 0]
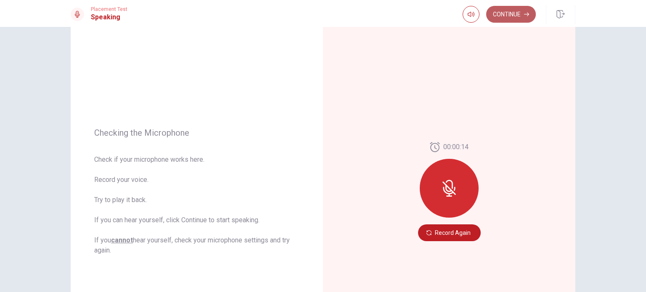
click at [516, 12] on button "Continue" at bounding box center [511, 14] width 50 height 17
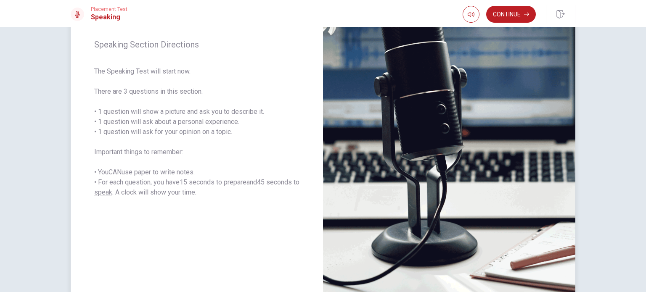
scroll to position [0, 0]
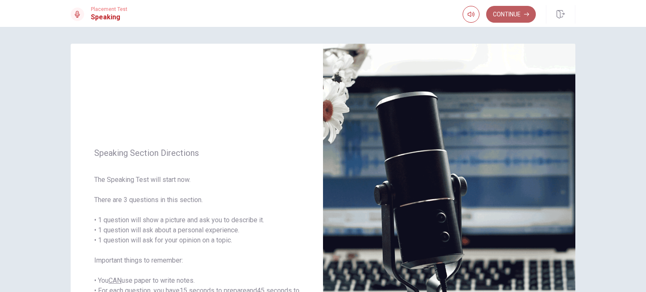
click at [506, 15] on button "Continue" at bounding box center [511, 14] width 50 height 17
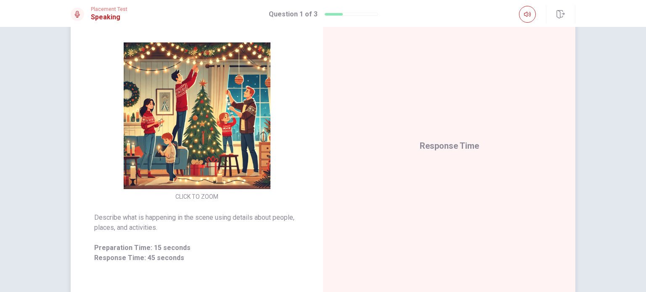
scroll to position [77, 0]
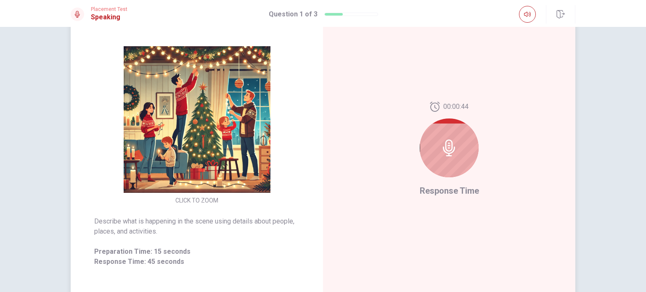
click at [447, 147] on icon at bounding box center [449, 148] width 17 height 17
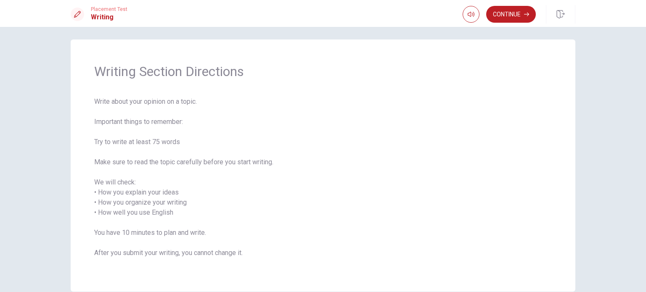
scroll to position [0, 0]
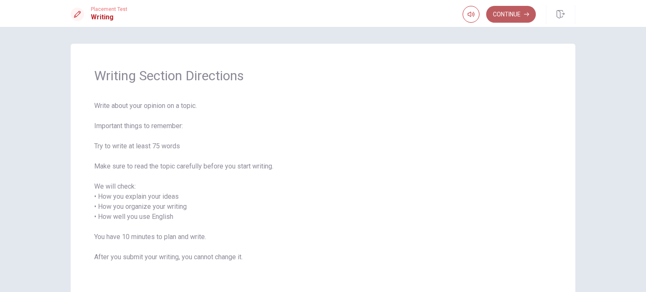
click at [508, 11] on button "Continue" at bounding box center [511, 14] width 50 height 17
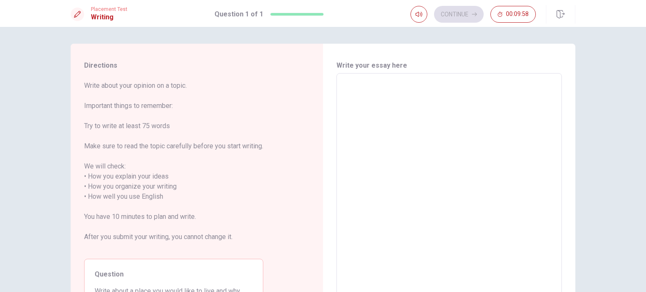
drag, startPoint x: 110, startPoint y: 82, endPoint x: 193, endPoint y: 85, distance: 83.3
click at [189, 83] on span "Write about your opinion on a topic. Important things to remember: Try to write…" at bounding box center [173, 167] width 179 height 172
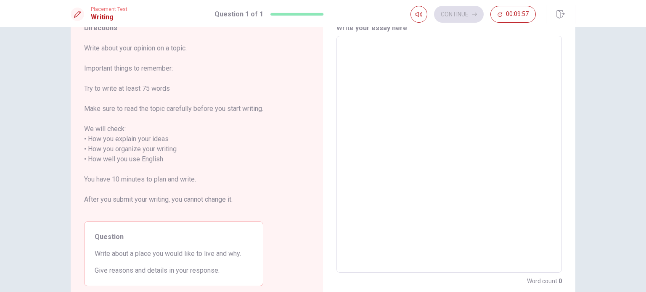
scroll to position [42, 0]
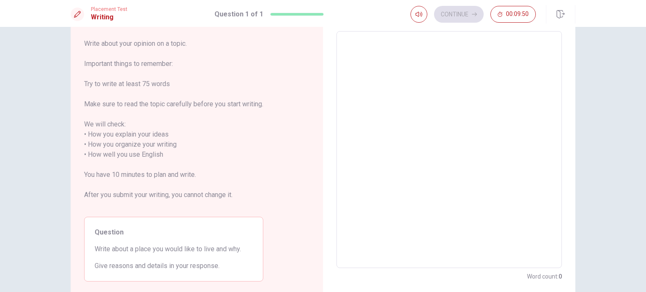
drag, startPoint x: 173, startPoint y: 105, endPoint x: 249, endPoint y: 106, distance: 75.7
click at [249, 106] on span "Write about your opinion on a topic. Important things to remember: Try to write…" at bounding box center [173, 125] width 179 height 172
drag, startPoint x: 93, startPoint y: 135, endPoint x: 194, endPoint y: 160, distance: 104.5
click at [172, 141] on span "Write about your opinion on a topic. Important things to remember: Try to write…" at bounding box center [173, 125] width 179 height 172
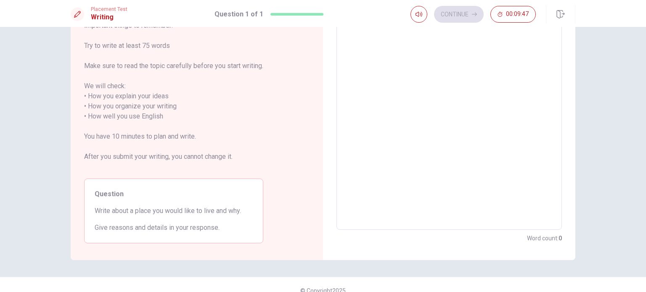
scroll to position [92, 0]
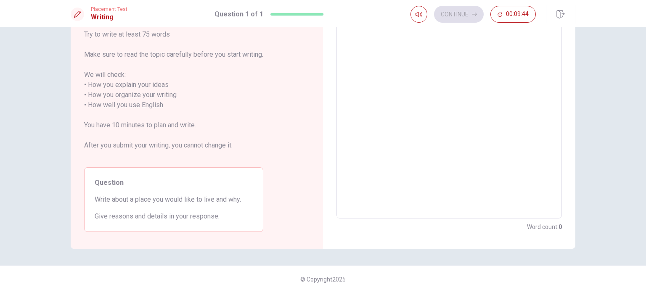
drag, startPoint x: 137, startPoint y: 201, endPoint x: 196, endPoint y: 201, distance: 58.9
click at [196, 201] on span "Write about a place you would like to live and why." at bounding box center [174, 200] width 158 height 10
click at [249, 139] on span "Write about your opinion on a topic. Important things to remember: Try to write…" at bounding box center [173, 75] width 179 height 172
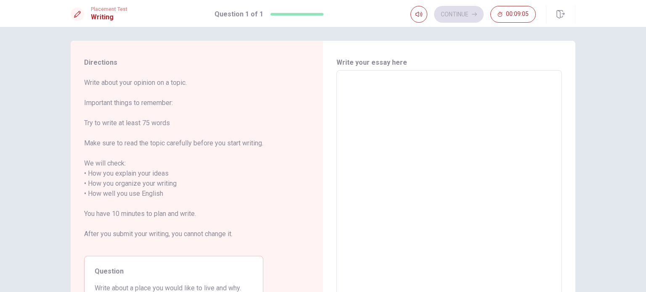
scroll to position [0, 0]
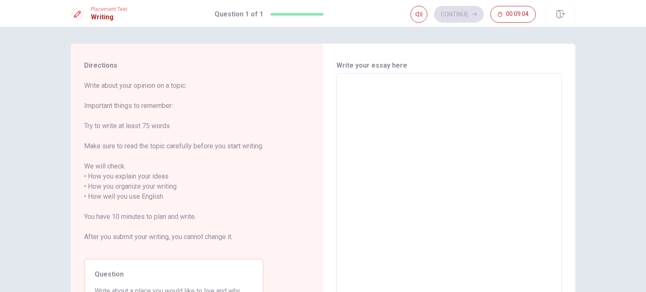
click at [409, 95] on textarea at bounding box center [449, 191] width 214 height 223
type textarea "I"
type textarea "x"
type textarea "I"
type textarea "x"
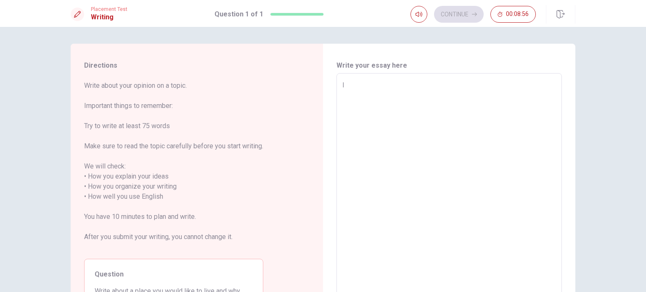
type textarea "I"
type textarea "x"
type textarea "M"
type textarea "x"
type textarea "My"
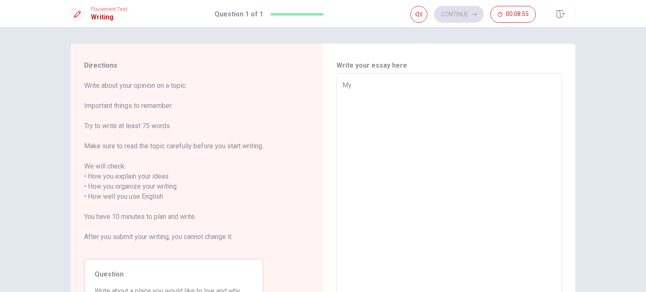
type textarea "x"
type textarea "My"
type textarea "x"
type textarea "My d"
type textarea "x"
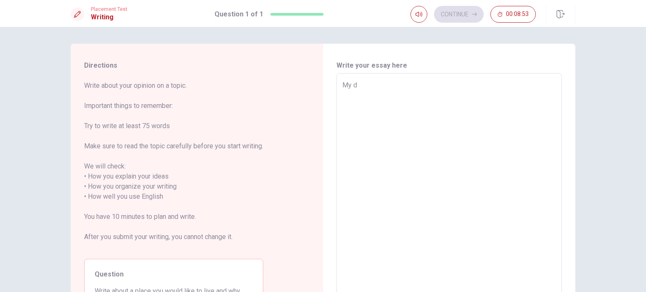
type textarea "My dr"
type textarea "x"
type textarea "My dre"
type textarea "x"
type textarea "My drea"
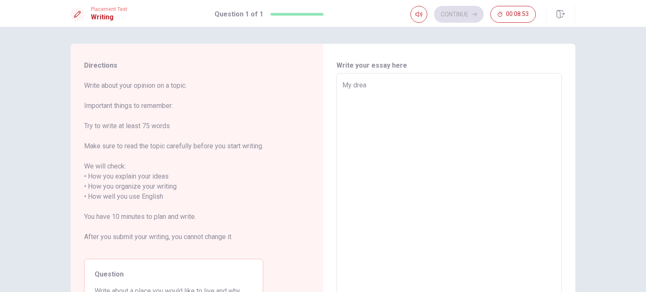
type textarea "x"
type textarea "My dream"
type textarea "x"
type textarea "My dreams"
type textarea "x"
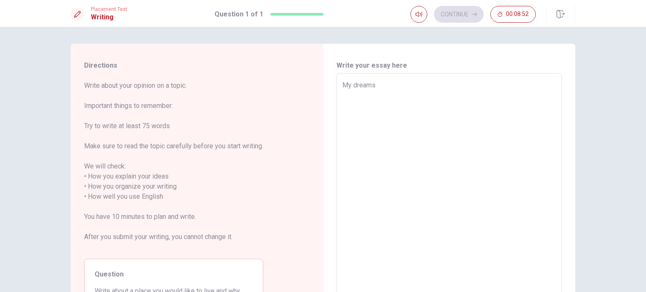
type textarea "My dreams"
type textarea "x"
type textarea "My dreams"
type textarea "x"
type textarea "My dreams"
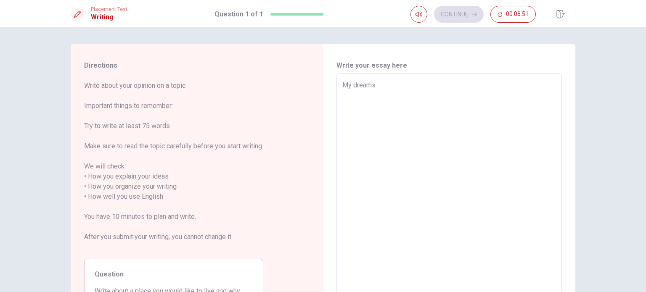
type textarea "x"
type textarea "My dreams"
type textarea "x"
type textarea "My dreams'"
type textarea "x"
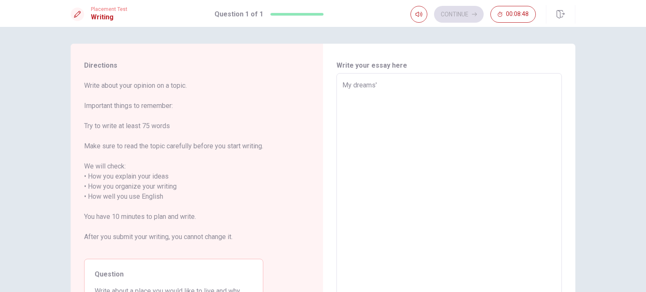
type textarea "My dreams's"
type textarea "x"
type textarea "My dreams's"
type textarea "x"
type textarea "My dreams's t"
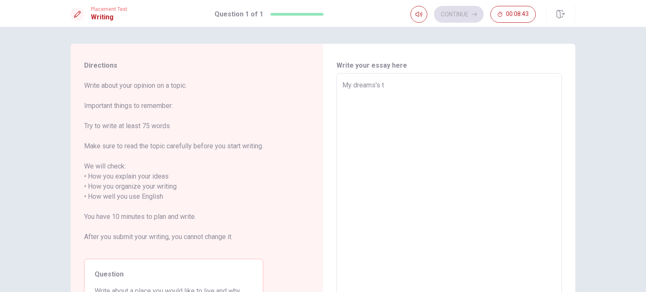
type textarea "x"
type textarea "My dreams's to"
type textarea "x"
type textarea "My dreams's t"
type textarea "x"
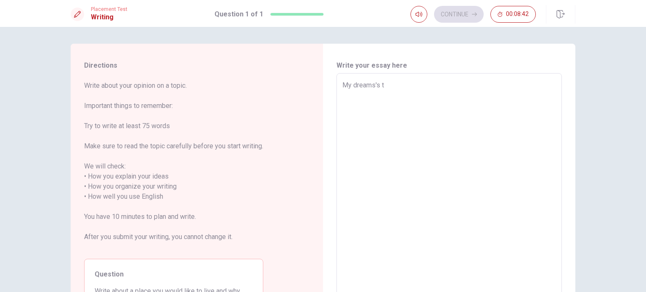
type textarea "My dreams's"
type textarea "x"
type textarea "My dreams's l"
type textarea "x"
type textarea "My dreams's li"
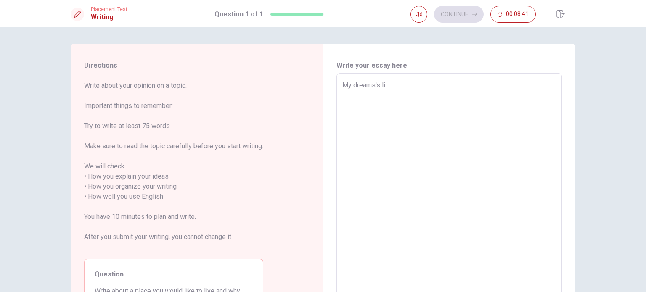
type textarea "x"
type textarea "My dreams's liv"
type textarea "x"
type textarea "My dreams's live"
type textarea "x"
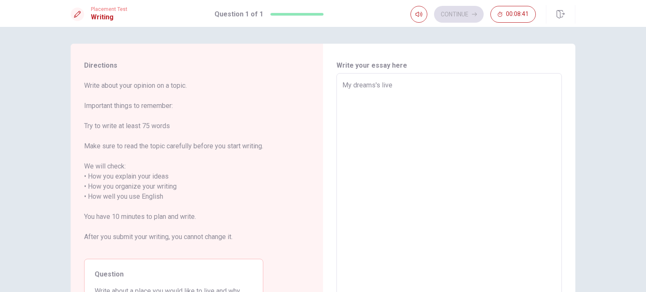
type textarea "My dreams's live"
type textarea "x"
type textarea "My dreams's live o"
type textarea "x"
type textarea "My dreams's live on"
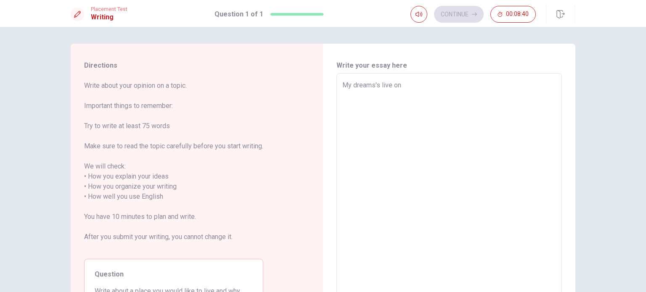
type textarea "x"
type textarea "My dreams's live on"
type textarea "x"
type textarea "My dreams's live on"
type textarea "x"
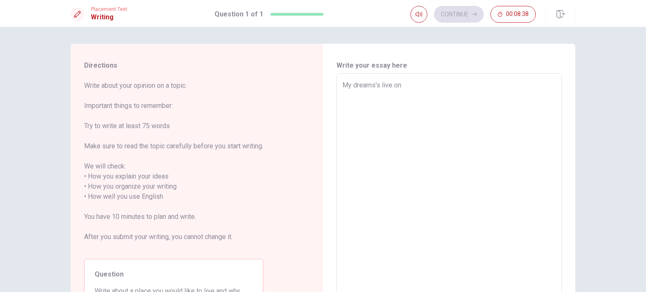
type textarea "My dreams's live o"
type textarea "x"
type textarea "My dreams's live"
type textarea "x"
type textarea "My dreams's live a"
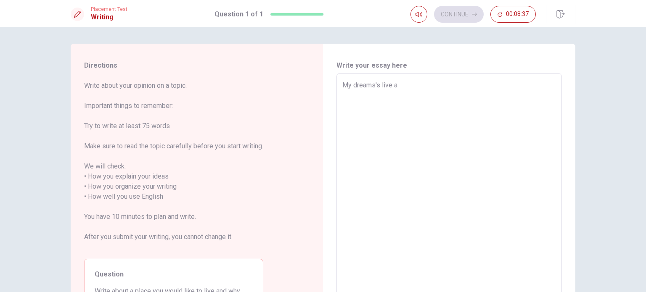
type textarea "x"
type textarea "My dreams's live ao"
type textarea "x"
type textarea "My dreams's live aot"
type textarea "x"
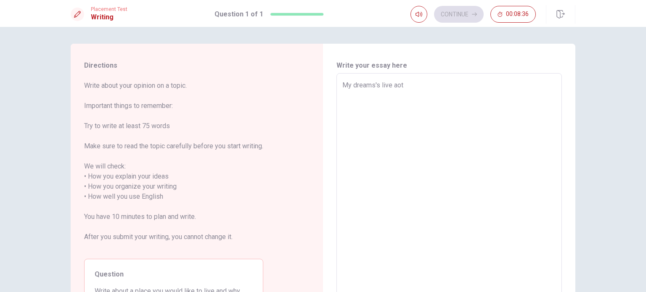
type textarea "My dreams's live aoth"
type textarea "x"
type textarea "My dreams's live aothe"
type textarea "x"
type textarea "My dreams's live aother"
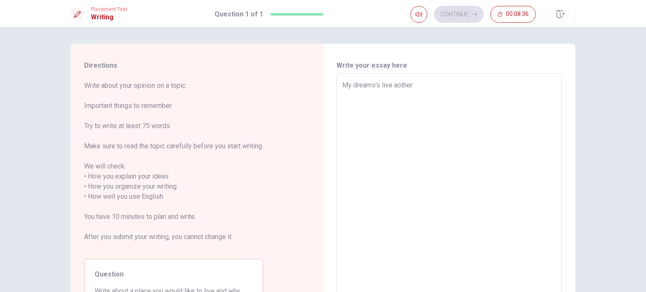
type textarea "x"
type textarea "My dreams's live aother"
type textarea "x"
type textarea "My dreams's live aother"
type textarea "x"
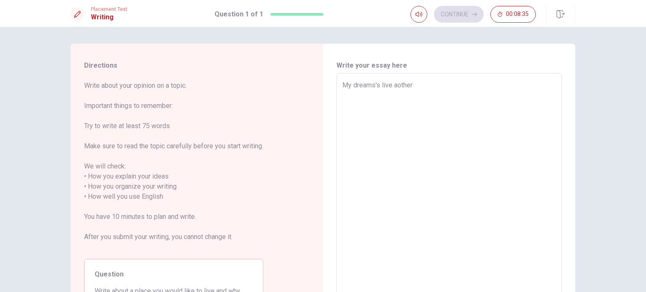
type textarea "My dreams's live aothe"
type textarea "x"
type textarea "My dreams's live aoth"
type textarea "x"
type textarea "My dreams's live aot"
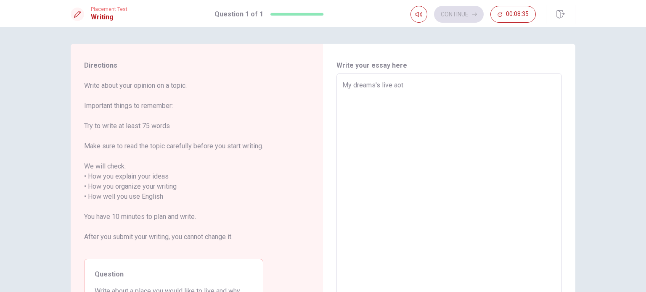
type textarea "x"
type textarea "My dreams's live ao"
type textarea "x"
type textarea "My dreams's live a"
type textarea "x"
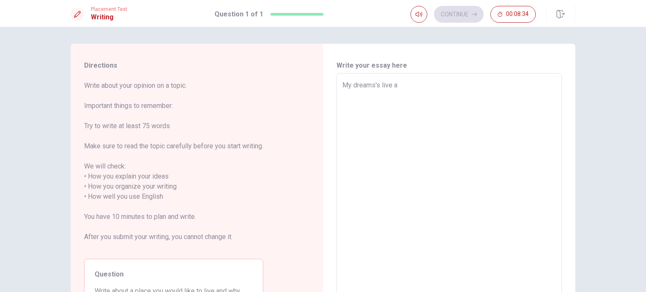
type textarea "My dreams's live an"
type textarea "x"
type textarea "My dreams's live ano"
type textarea "x"
type textarea "My dreams's live anot"
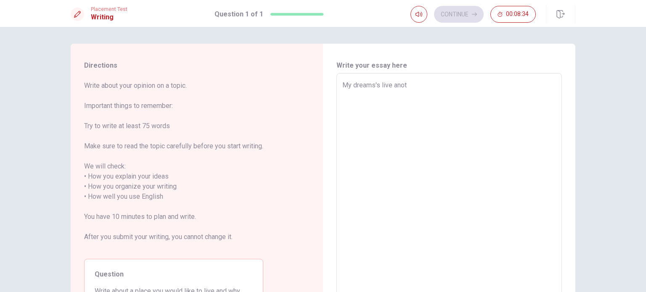
type textarea "x"
type textarea "My dreams's live anoth"
type textarea "x"
type textarea "My dreams's live anothe"
type textarea "x"
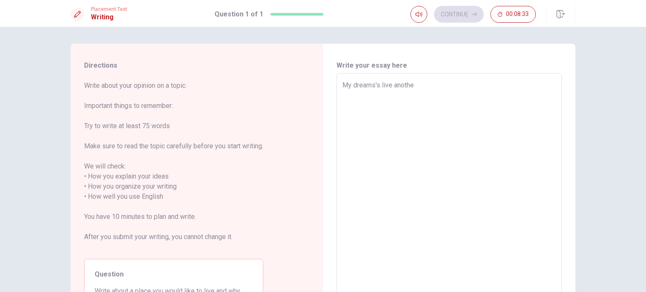
type textarea "My dreams's live another"
type textarea "x"
type textarea "My dreams's live another"
type textarea "x"
type textarea "My dreams's live another c"
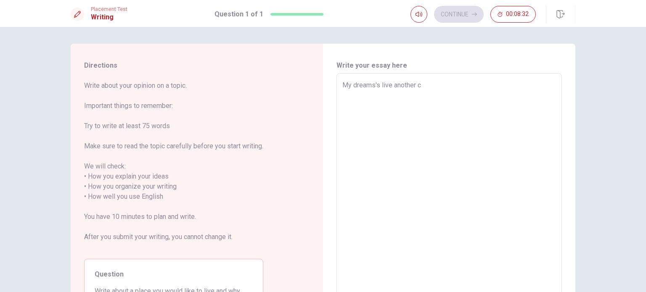
type textarea "x"
type textarea "My dreams's live another co"
type textarea "x"
type textarea "My dreams's live another cou"
type textarea "x"
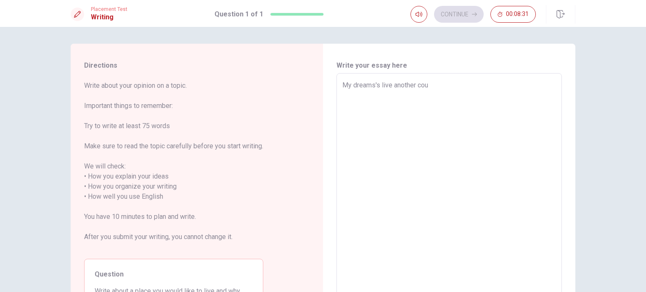
type textarea "My dreams's live another coun"
type textarea "x"
type textarea "My dreams's live another count"
type textarea "x"
type textarea "My dreams's live another countr"
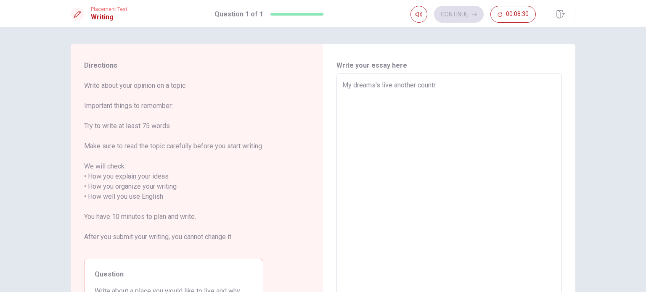
type textarea "x"
type textarea "My dreams's live another country"
type textarea "x"
type textarea "My dreams's live another country"
type textarea "x"
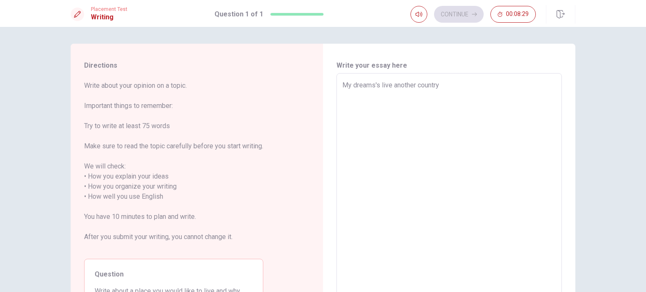
type textarea "My dreams's live another country"
type textarea "x"
type textarea "My dreams's live another country"
type textarea "x"
type textarea "My dreams's live another country"
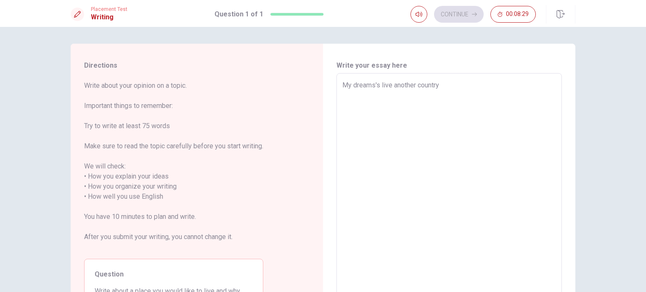
type textarea "x"
type textarea "My dreams's live another country,"
type textarea "x"
type textarea "My dreams's live another country,"
type textarea "x"
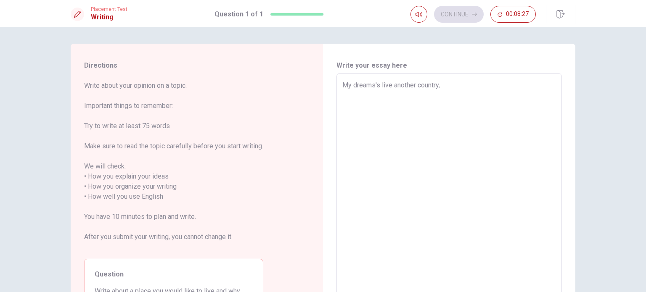
type textarea "My dreams's live another country, b"
type textarea "x"
type textarea "My dreams's live another country, ba"
type textarea "x"
type textarea "My dreams's live another country, b"
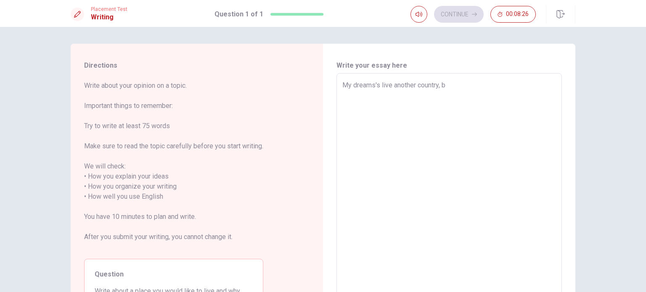
type textarea "x"
type textarea "My dreams's live another country, be"
type textarea "x"
type textarea "My dreams's live another country, bec"
type textarea "x"
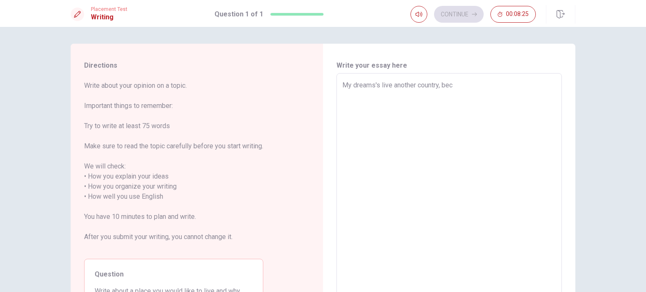
type textarea "My dreams's live another country, beco"
type textarea "x"
type textarea "My dreams's live another country, becou"
type textarea "x"
type textarea "My dreams's live another country, becous"
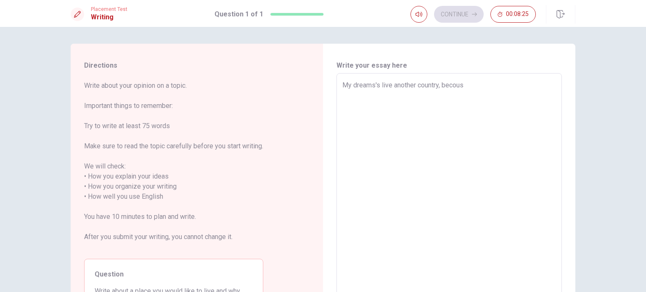
type textarea "x"
type textarea "My dreams's live another country, becouse"
type textarea "x"
type textarea "My dreams's live another country, becouse"
type textarea "x"
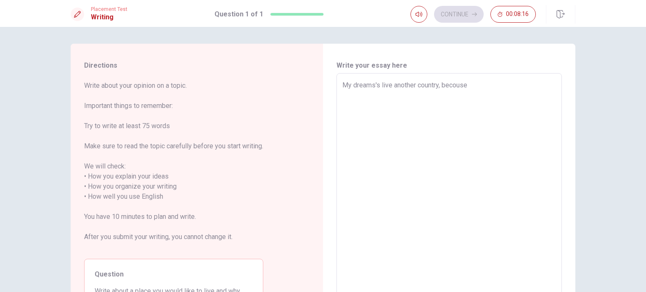
type textarea "My dreams's live another country, becouse I"
type textarea "x"
type textarea "My dreams's live another country, becouse I"
type textarea "x"
type textarea "My dreams's live another country, becouse I a"
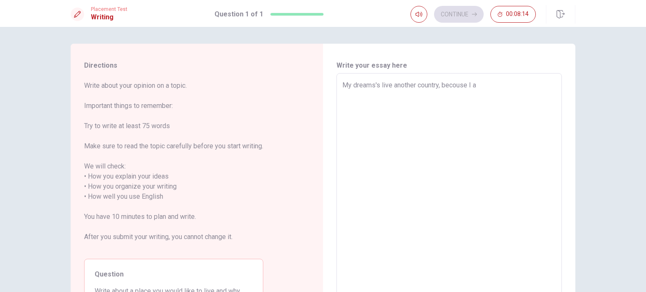
type textarea "x"
type textarea "My dreams's live another country, becouse I an"
type textarea "x"
type textarea "My dreams's live another country, becouse I and"
type textarea "x"
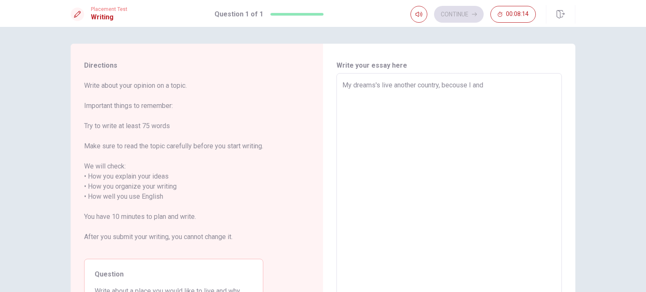
type textarea "My dreams's live another country, becouse I and"
type textarea "x"
type textarea "My dreams's live another country, becouse I and m"
type textarea "x"
type textarea "My dreams's live another country, becouse I and my"
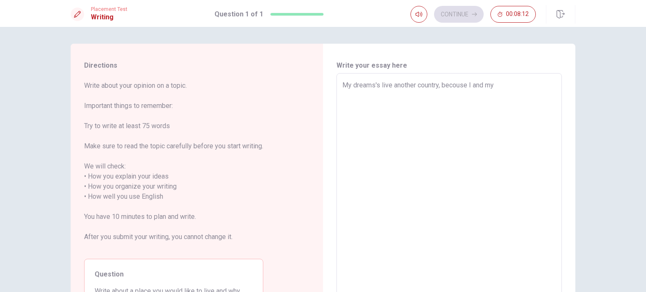
type textarea "x"
type textarea "My dreams's live another country, becouse I and my"
type textarea "x"
type textarea "My dreams's live another country, becouse I and my h"
type textarea "x"
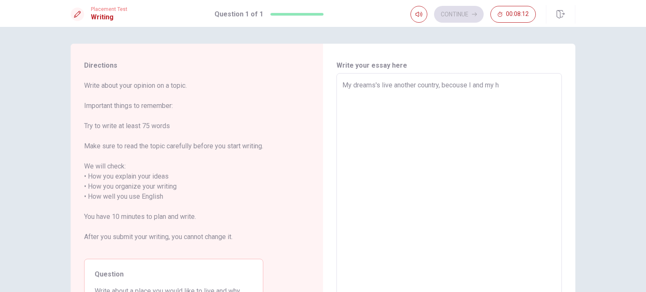
type textarea "My dreams's live another country, becouse I and my hu"
type textarea "x"
type textarea "My dreams's live another country, becouse I and my hus"
type textarea "x"
type textarea "My dreams's live another country, becouse I and my husb"
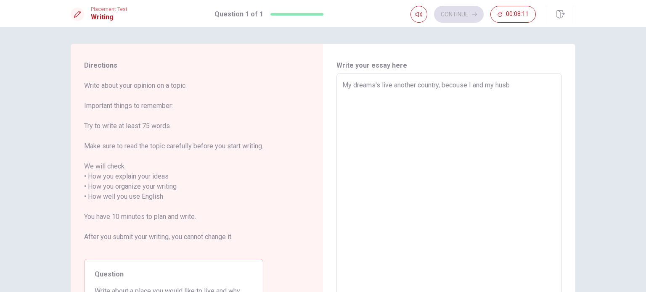
type textarea "x"
type textarea "My dreams's live another country, becouse I and my husbu"
type textarea "x"
type textarea "My dreams's live another country, becouse I and my husbun"
type textarea "x"
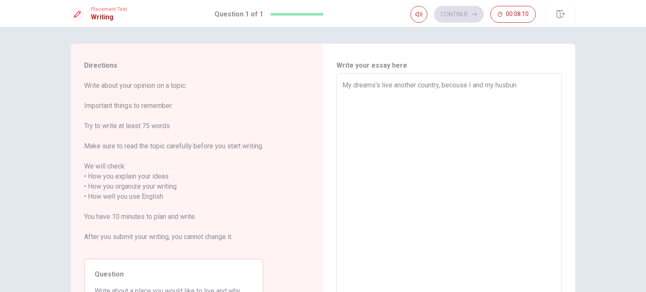
type textarea "My dreams's live another country, becouse I and my husbuns"
type textarea "x"
type textarea "My dreams's live another country, becouse I and my husbunsd"
type textarea "x"
type textarea "My dreams's live another country, becouse I and my husbunsd"
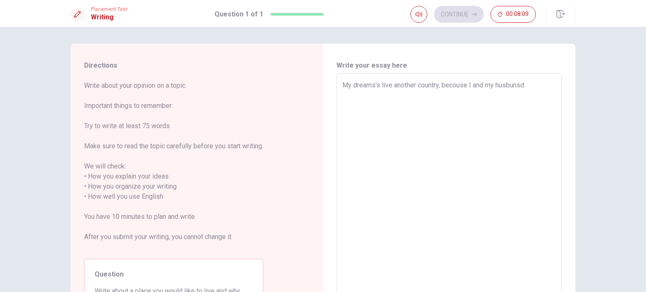
type textarea "x"
type textarea "My dreams's live another country, becouse I and my husbunsd"
type textarea "x"
type textarea "My dreams's live another country, becouse I and my husbuns"
type textarea "x"
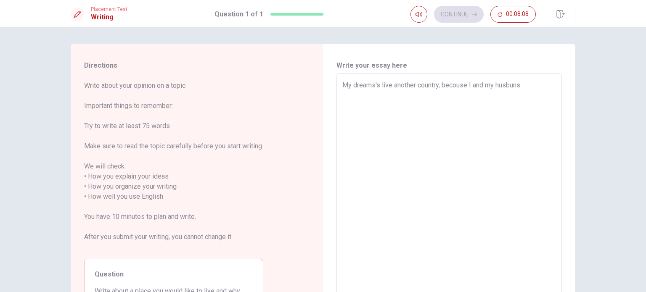
type textarea "My dreams's live another country, becouse I and my husbun"
type textarea "x"
type textarea "My dreams's live another country, becouse I and my husbu"
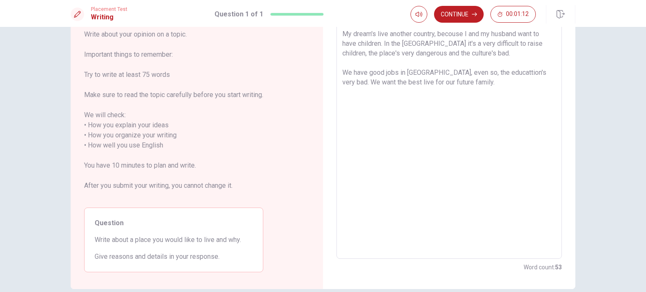
scroll to position [92, 0]
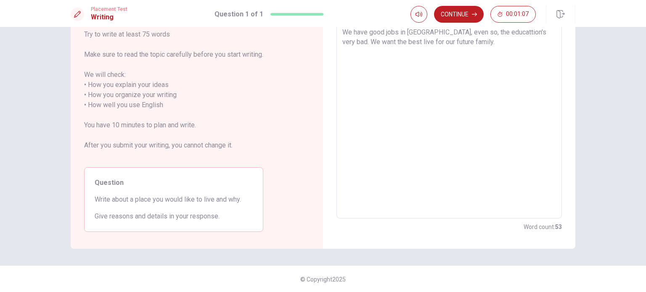
drag, startPoint x: 145, startPoint y: 143, endPoint x: 233, endPoint y: 141, distance: 88.3
click at [230, 141] on span "Write about your opinion on a topic. Important things to remember: Try to write…" at bounding box center [173, 75] width 179 height 172
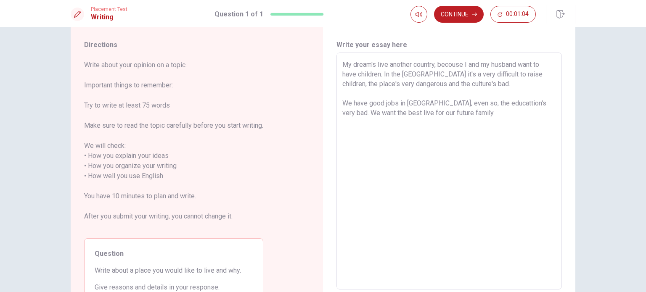
scroll to position [0, 0]
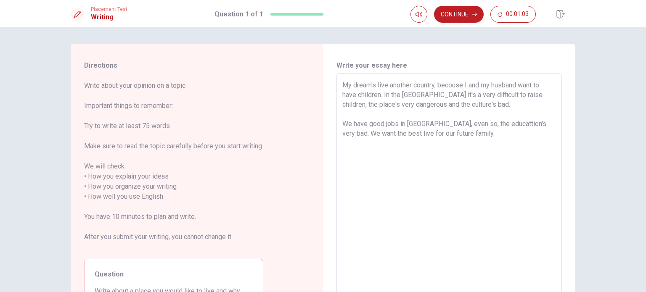
click at [471, 133] on textarea "My dream's live another country, becouse I and my husband want to have children…" at bounding box center [449, 191] width 214 height 223
click at [451, 12] on button "Continue" at bounding box center [459, 14] width 50 height 17
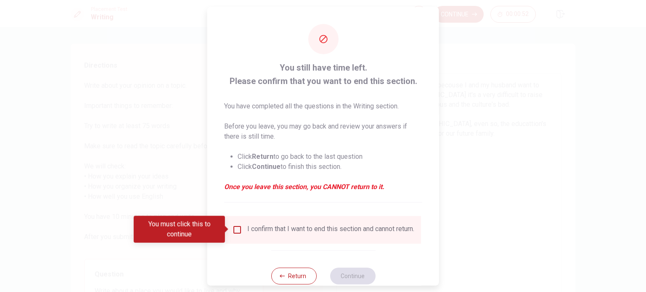
click at [232, 229] on input "You must click this to continue" at bounding box center [237, 230] width 10 height 10
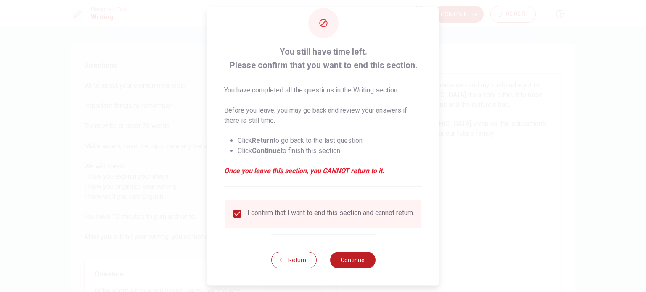
scroll to position [21, 0]
click at [352, 257] on button "Continue" at bounding box center [352, 260] width 45 height 17
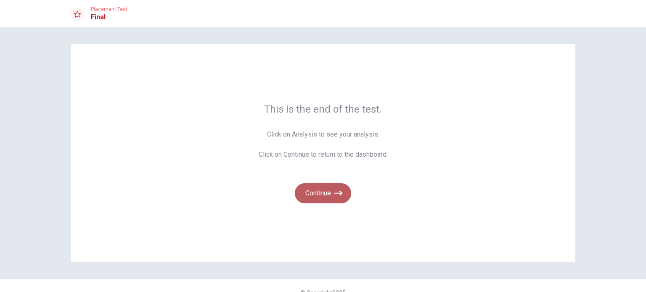
click at [323, 193] on button "Continue" at bounding box center [323, 193] width 56 height 20
